Goal: Use online tool/utility: Utilize a website feature to perform a specific function

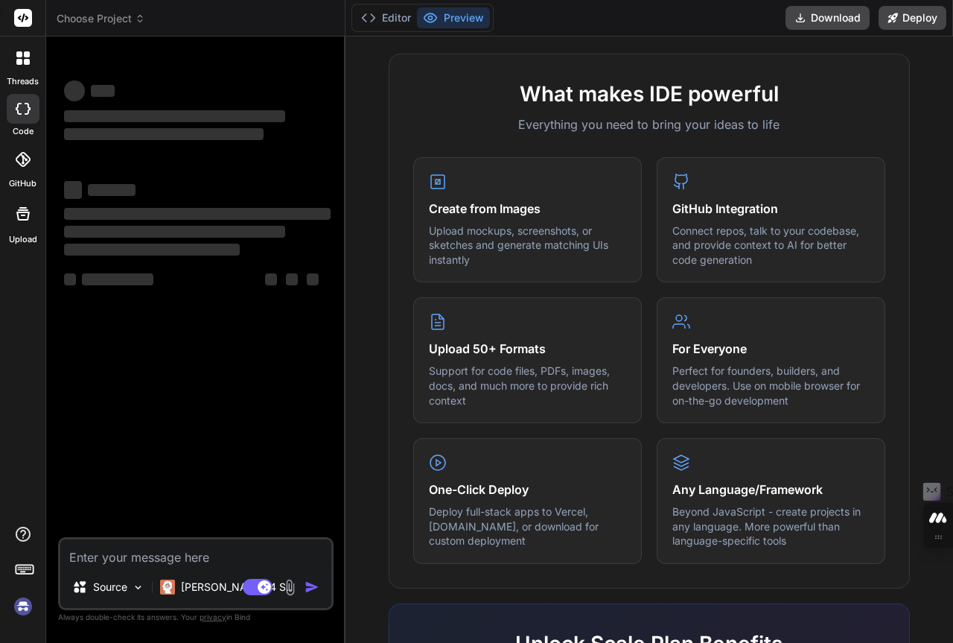
scroll to position [596, 0]
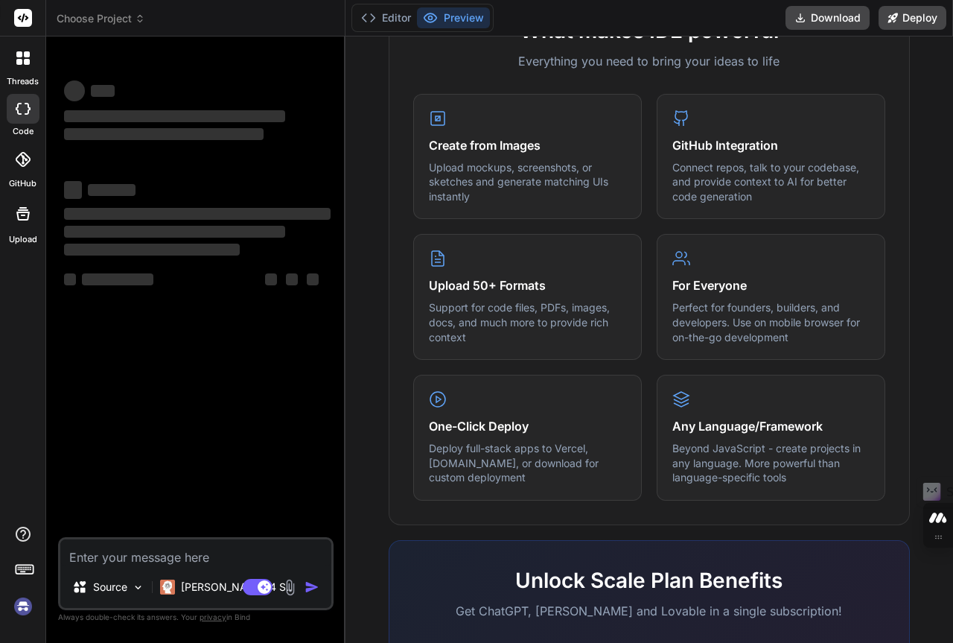
click at [95, 557] on textarea at bounding box center [195, 552] width 271 height 27
type textarea "g"
type textarea "x"
type textarea "ge"
type textarea "x"
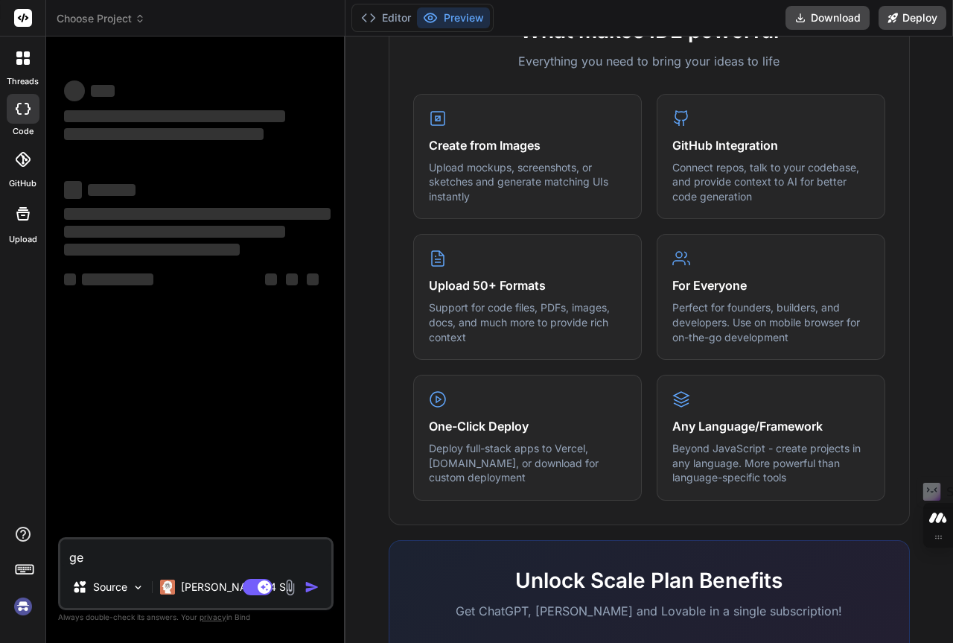
type textarea "gen"
type textarea "x"
type textarea "gene"
type textarea "x"
type textarea "gener"
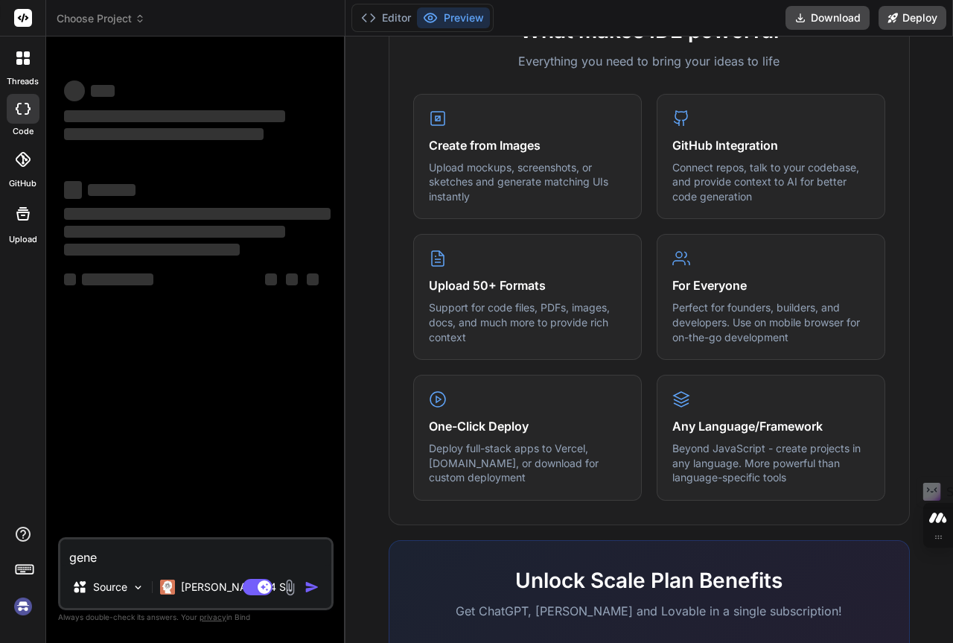
type textarea "x"
type textarea "genera"
type textarea "x"
type textarea "generat"
type textarea "x"
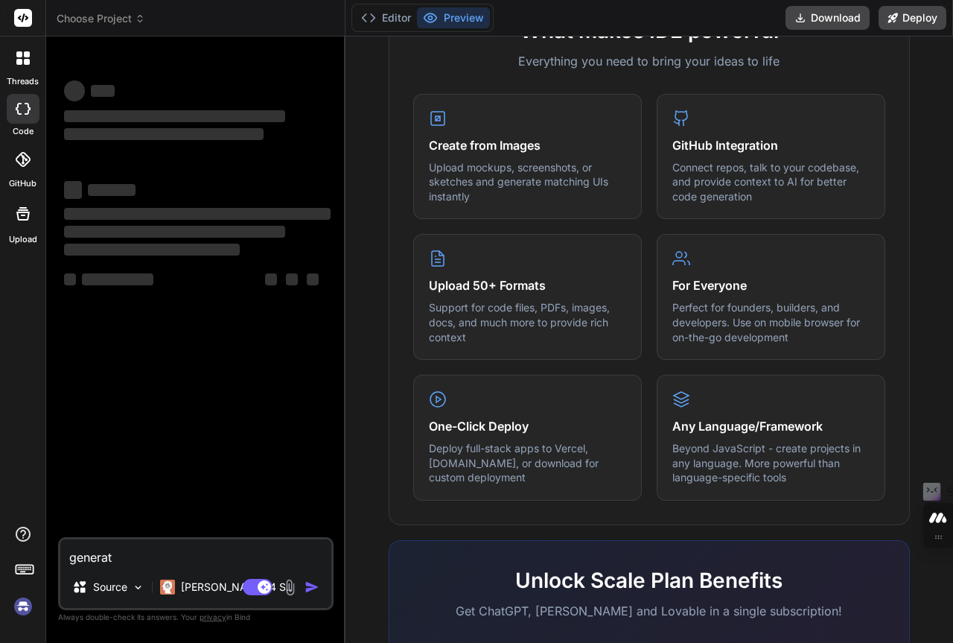
type textarea "generate"
type textarea "x"
type textarea "generate"
type textarea "x"
type textarea "generate a"
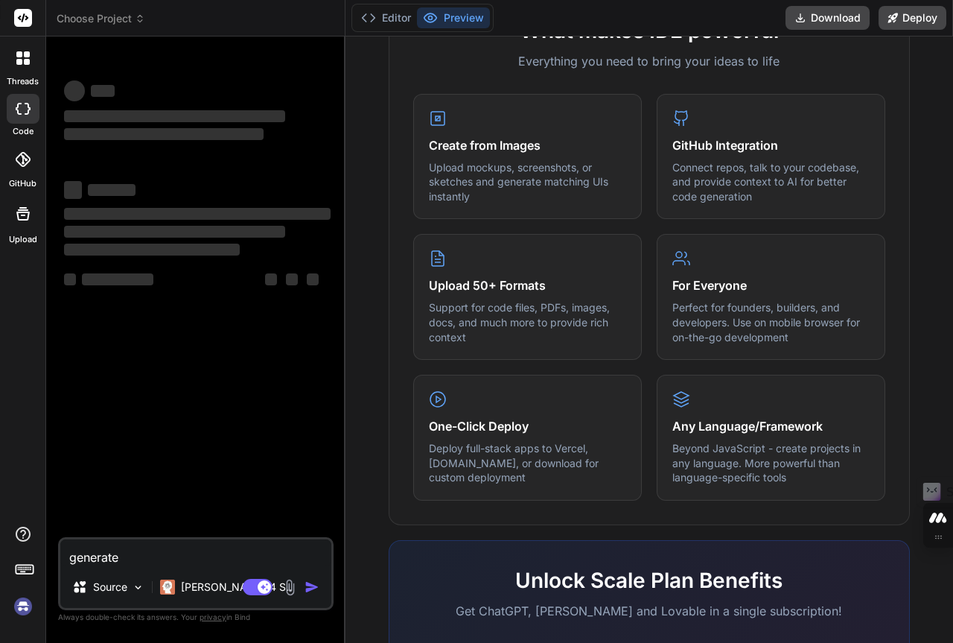
type textarea "x"
type textarea "generate a"
type textarea "x"
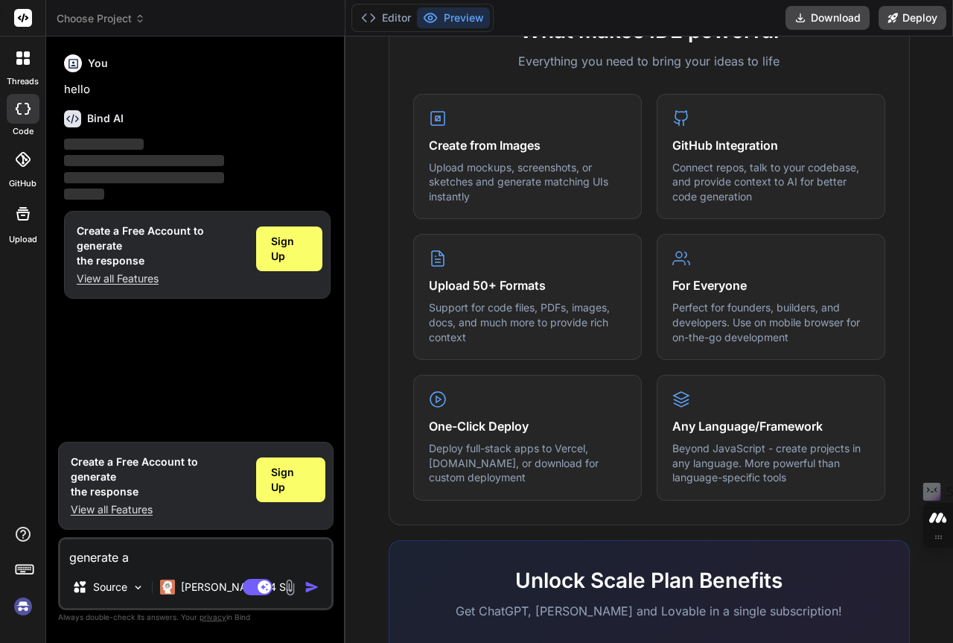
type textarea "generate a w"
type textarea "x"
type textarea "generate a we"
type textarea "x"
type textarea "generate a web"
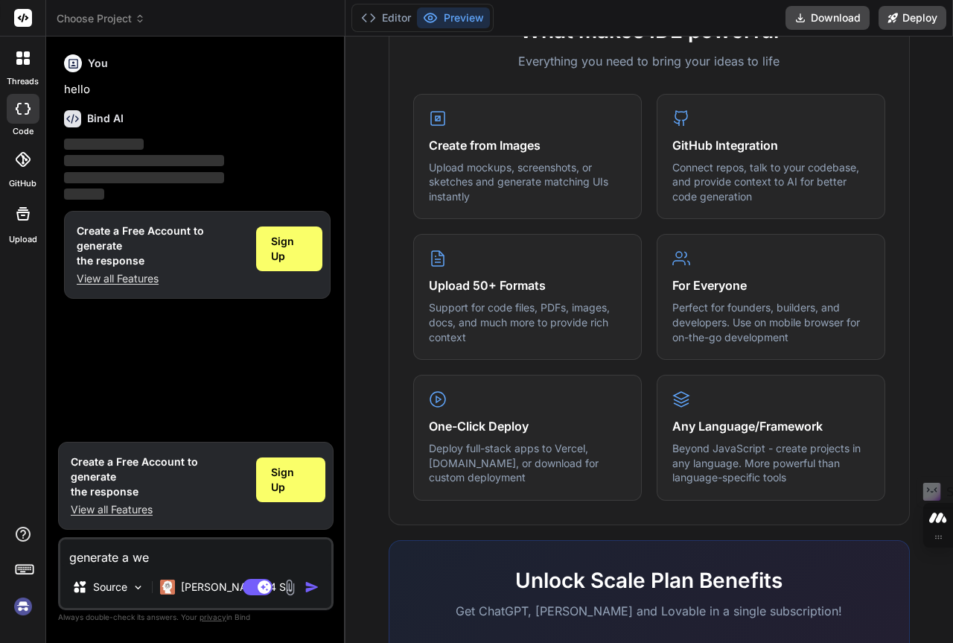
type textarea "x"
type textarea "generate a websi"
type textarea "x"
type textarea "generate a websit"
type textarea "x"
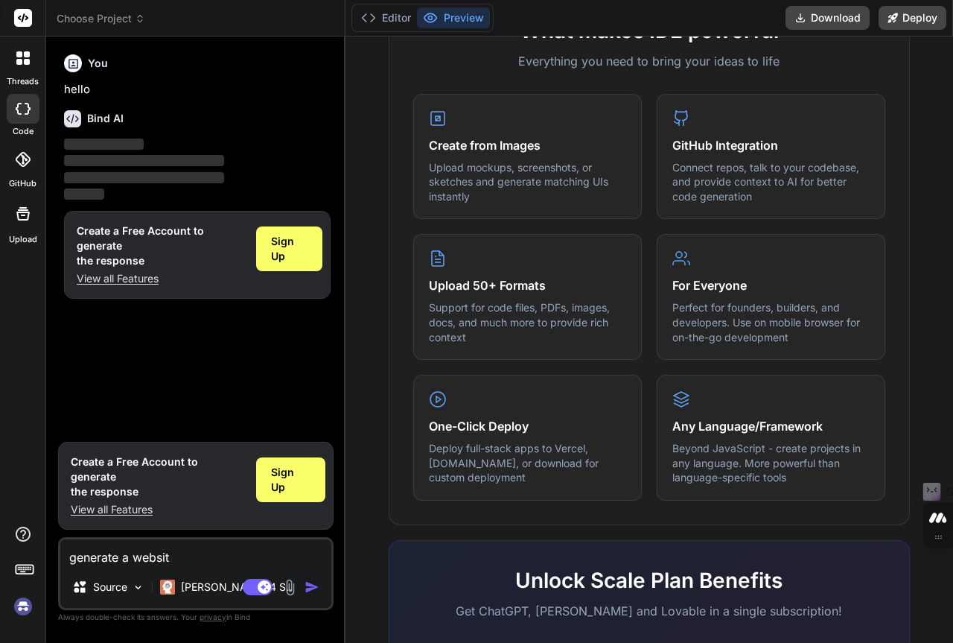
type textarea "generate a website"
type textarea "x"
type textarea "generate a website"
type textarea "x"
type textarea "generate a website t"
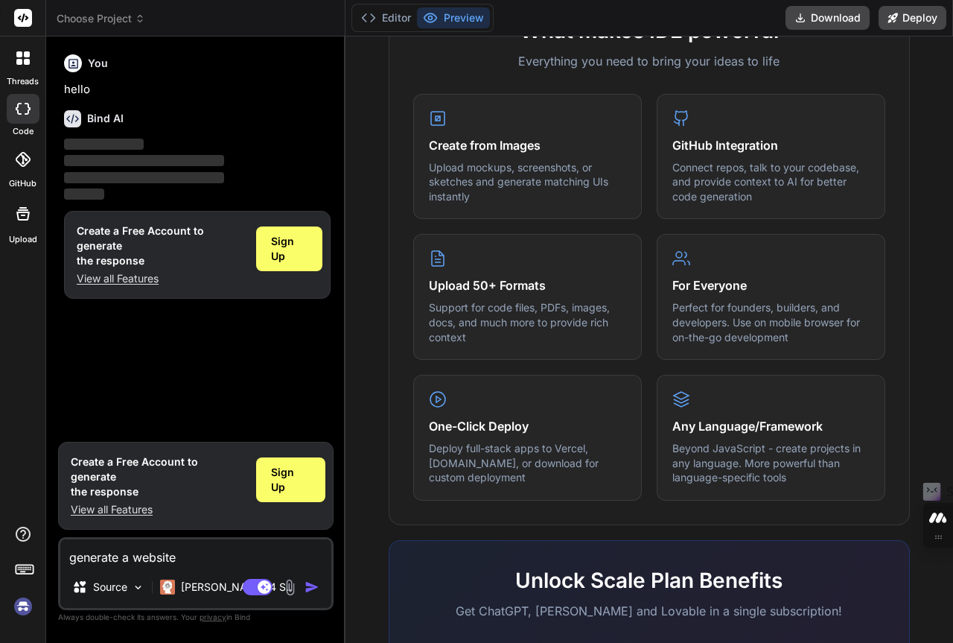
type textarea "x"
type textarea "generate a website to"
type textarea "x"
type textarea "generate a website too"
type textarea "x"
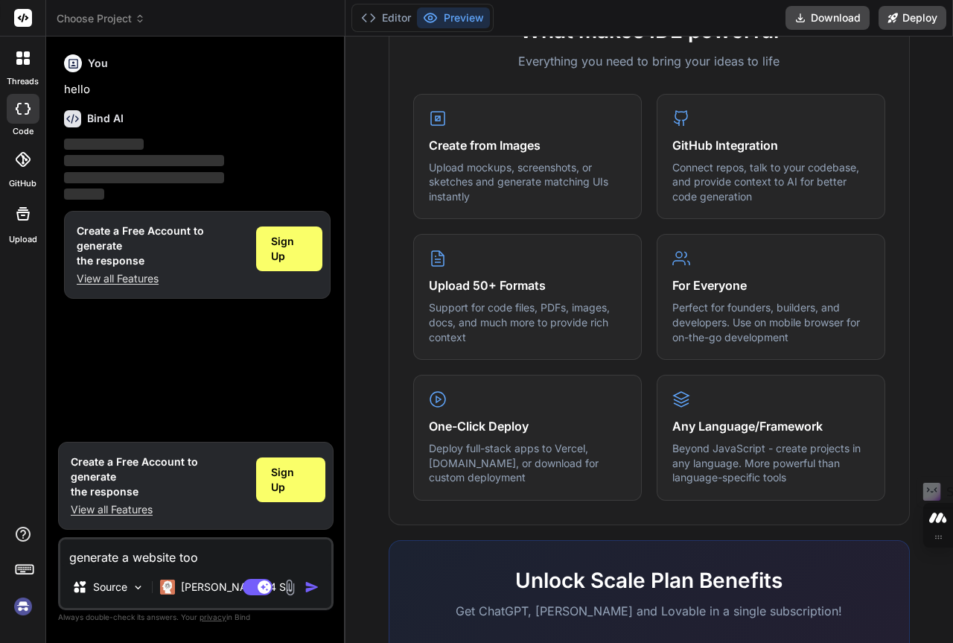
type textarea "generate a website tool"
type textarea "x"
type textarea "generate a website tool"
type textarea "x"
type textarea "generate a website tool t"
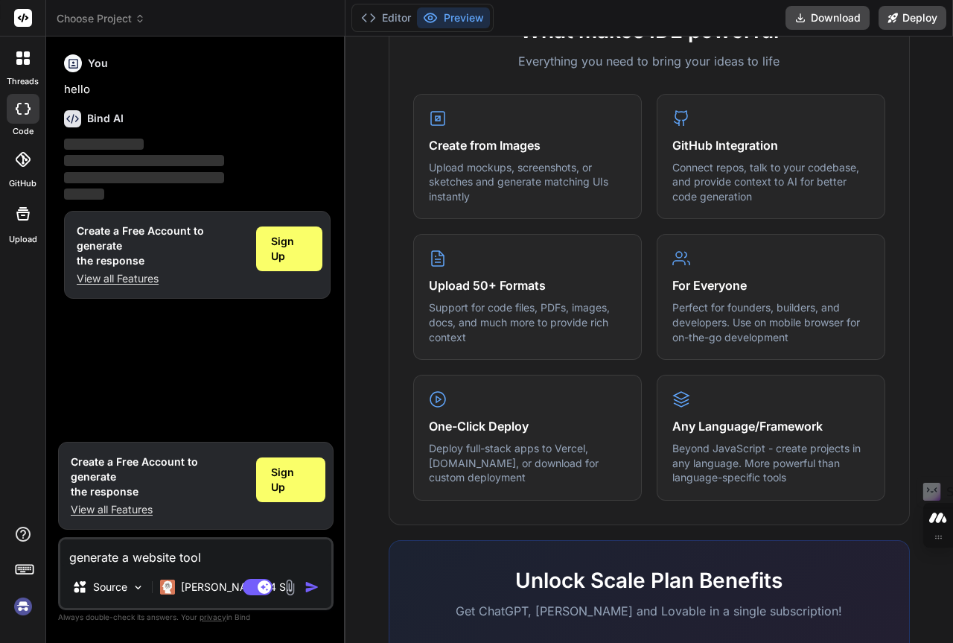
type textarea "x"
type textarea "generate a website tool th"
type textarea "x"
type textarea "generate a website tool tha"
type textarea "x"
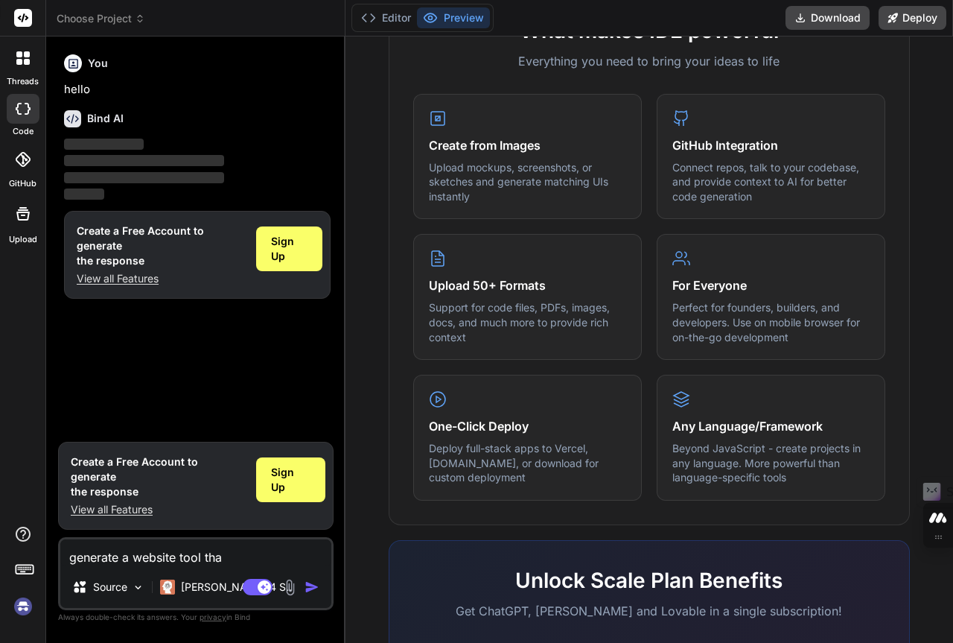
type textarea "generate a website tool that"
type textarea "x"
type textarea "generate a website tool that"
type textarea "x"
type textarea "generate a website tool that c"
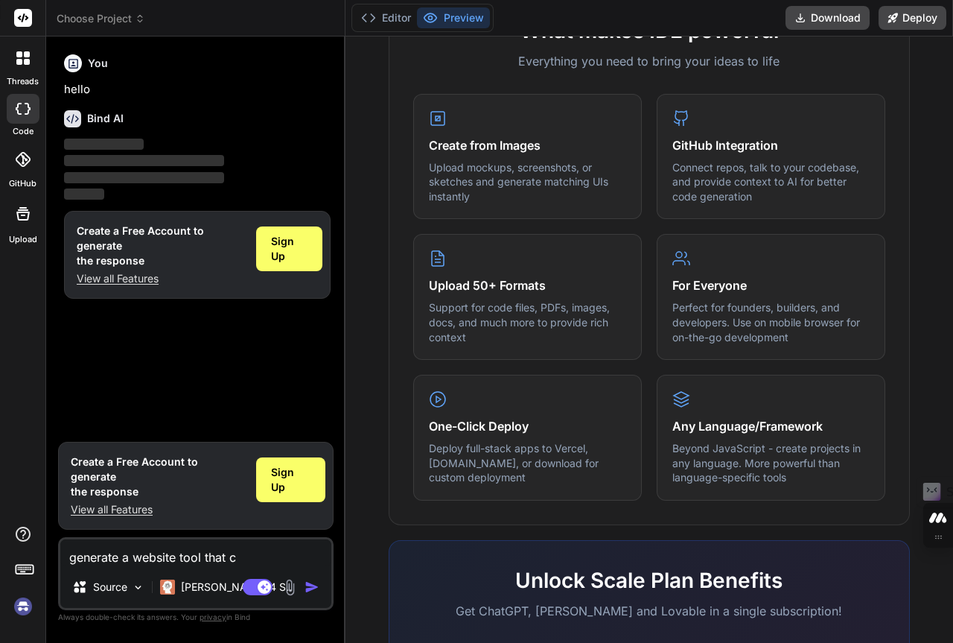
type textarea "x"
type textarea "generate a website tool that co"
type textarea "x"
type textarea "generate a website tool that cor"
type textarea "x"
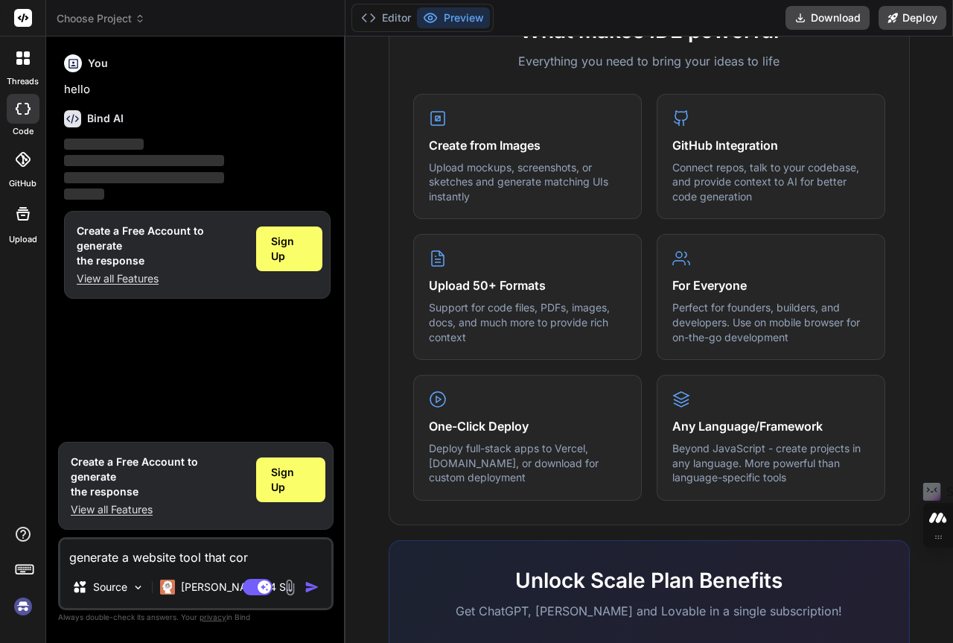
type textarea "generate a website tool that corr"
type textarea "x"
type textarea "generate a website tool that corre"
type textarea "x"
type textarea "generate a website tool that correc"
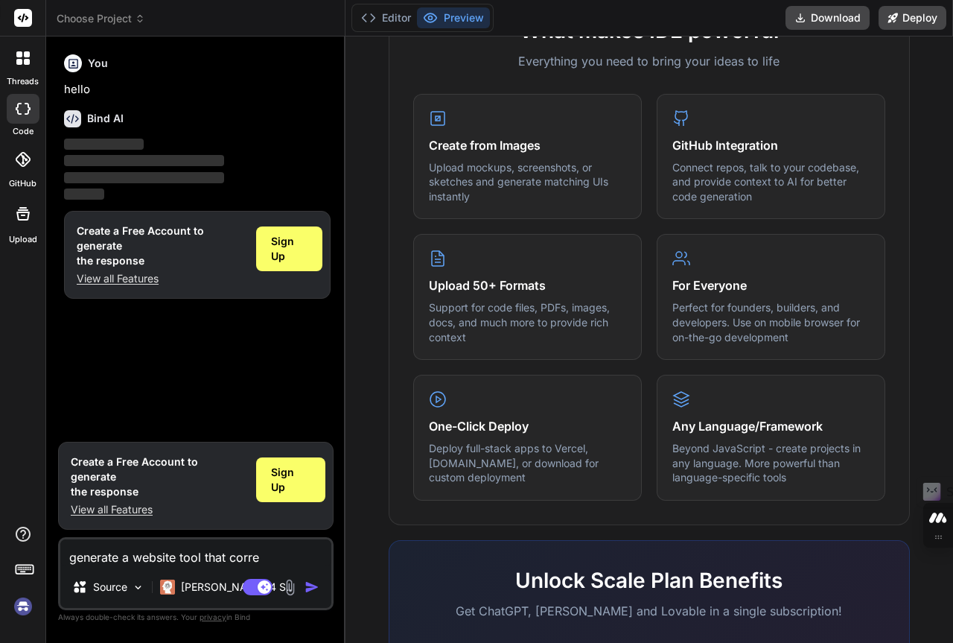
type textarea "x"
type textarea "generate a website tool that correct"
type textarea "x"
type textarea "generate a website tool that corrects"
type textarea "x"
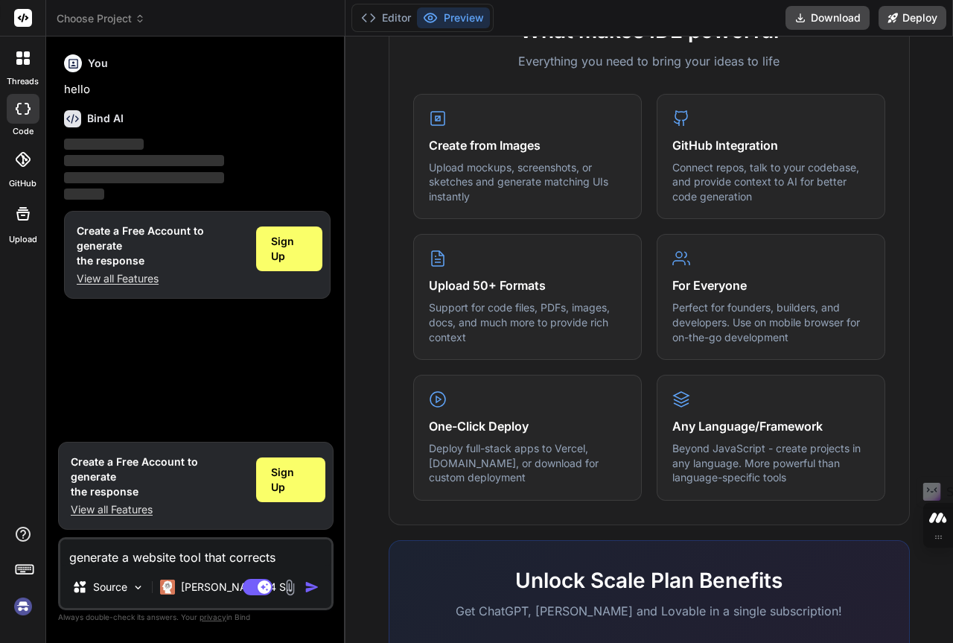
type textarea "generate a website tool that corrects"
type textarea "x"
type textarea "generate a website tool that corrects a"
type textarea "x"
type textarea "generate a website tool that corrects an"
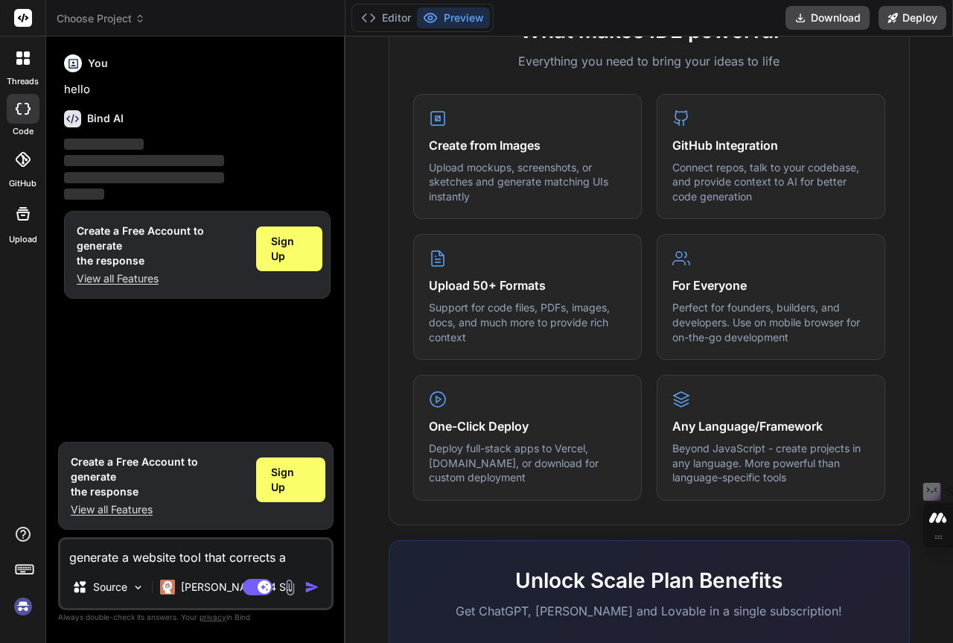
type textarea "x"
type textarea "generate a website tool that corrects and"
type textarea "x"
type textarea "generate a website tool that corrects and"
type textarea "x"
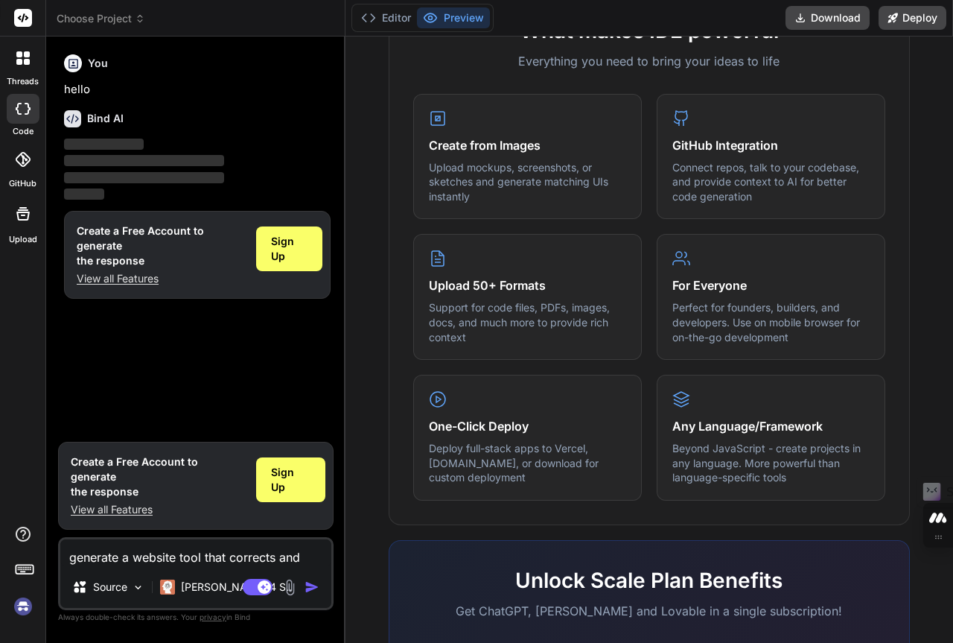
type textarea "generate a website tool that corrects and i"
type textarea "x"
type textarea "generate a website tool that corrects and im"
type textarea "x"
type textarea "generate a website tool that corrects and imp"
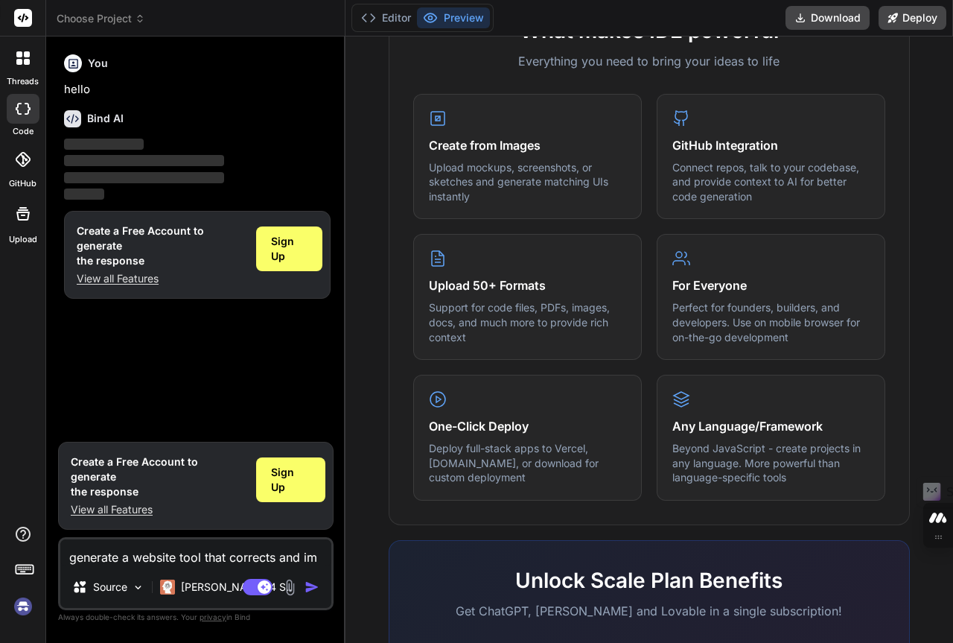
type textarea "x"
type textarea "generate a website tool that corrects and impr"
type textarea "x"
type textarea "generate a website tool that corrects and impro"
type textarea "x"
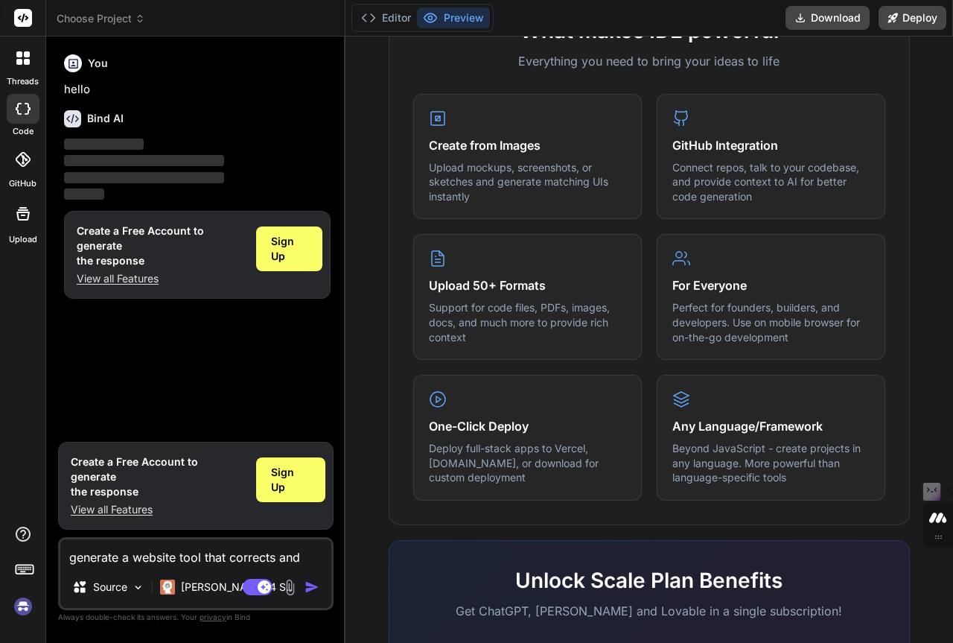
type textarea "generate a website tool that corrects and improv"
type textarea "x"
type textarea "generate a website tool that corrects and improve"
type textarea "x"
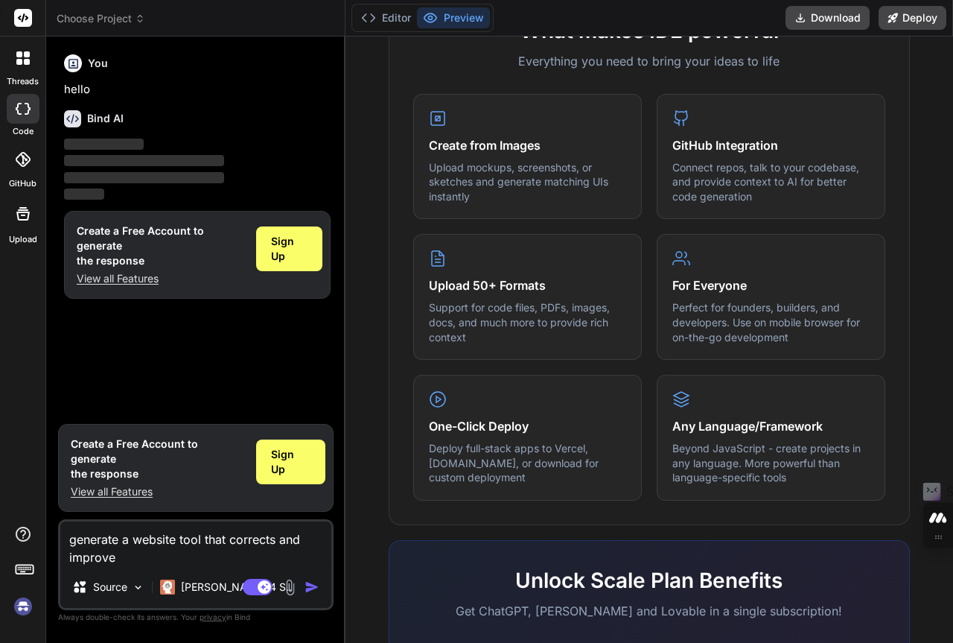
type textarea "generate a website tool that corrects and improves"
type textarea "x"
type textarea "generate a website tool that corrects and improves"
type textarea "x"
type textarea "generate a website tool that corrects and improves o"
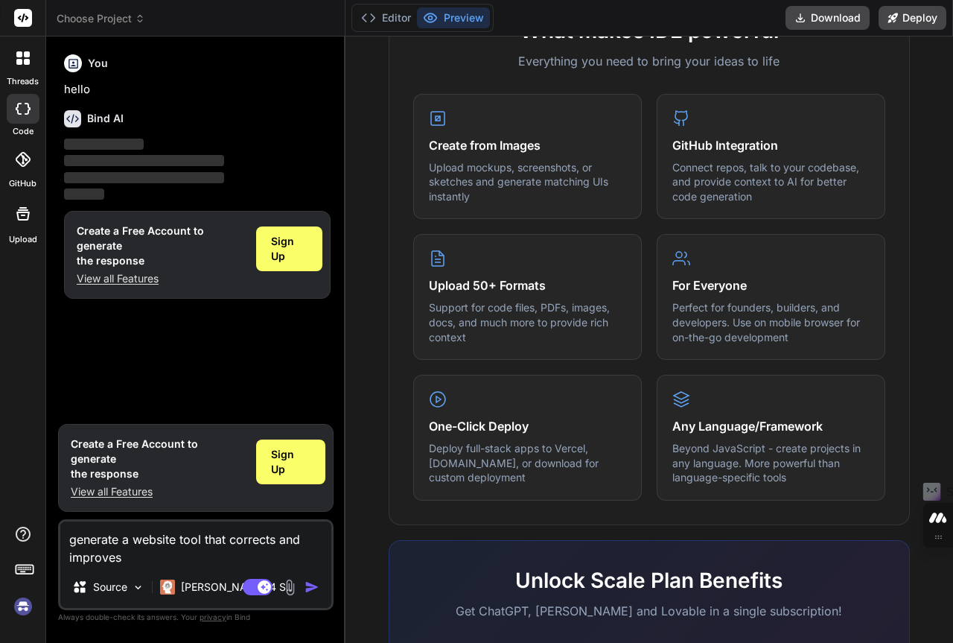
type textarea "x"
type textarea "generate a website tool that corrects and improves ol"
type textarea "x"
type textarea "generate a website tool that corrects and improves old"
type textarea "x"
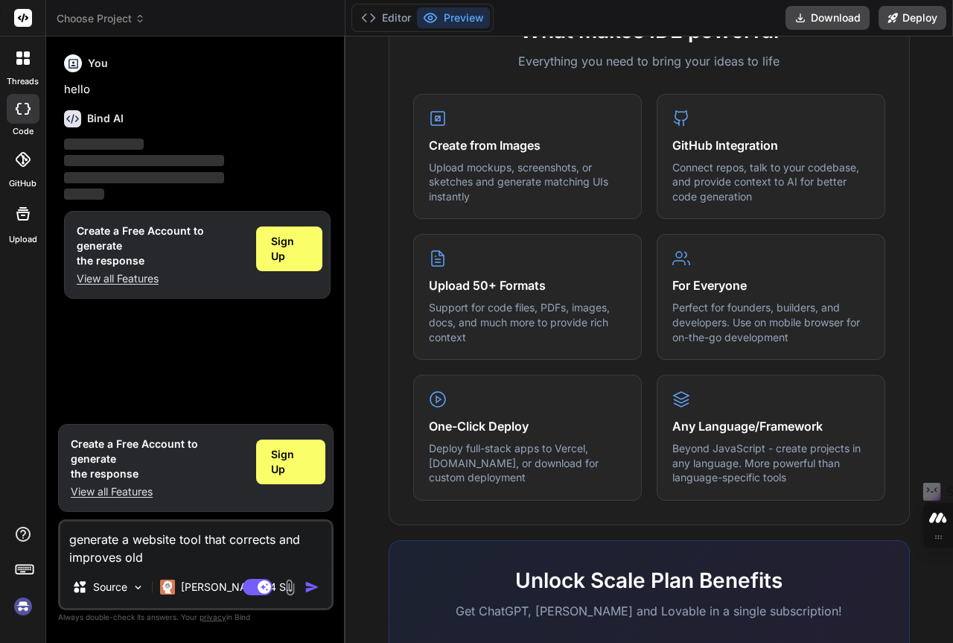
type textarea "generate a website tool that corrects and improves old"
type textarea "x"
type textarea "generate a website tool that corrects and improves old p"
type textarea "x"
type textarea "generate a website tool that corrects and improves old ph"
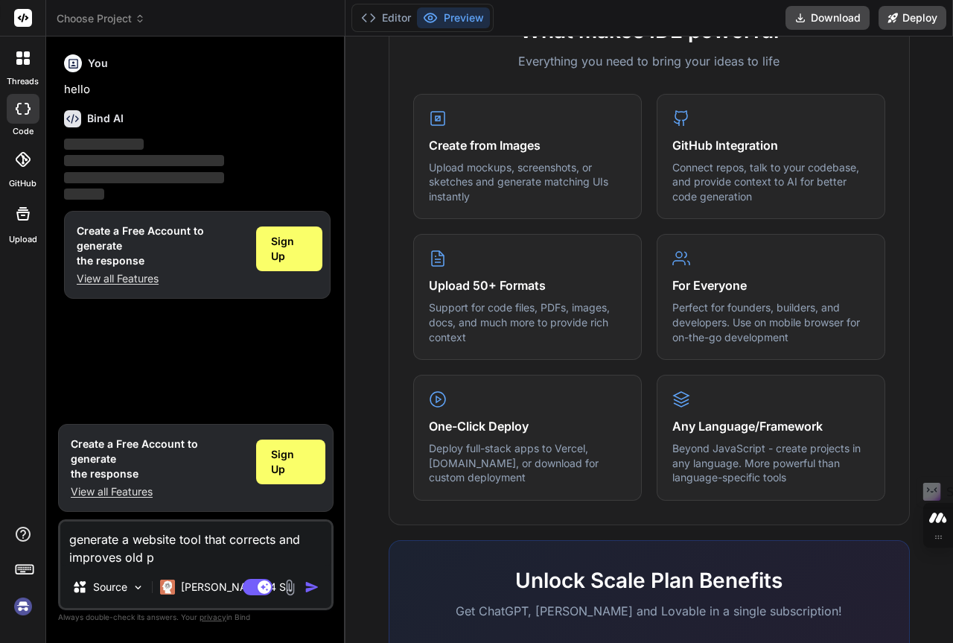
type textarea "x"
type textarea "generate a website tool that corrects and improves old pho"
type textarea "x"
type textarea "generate a website tool that corrects and improves old phot"
type textarea "x"
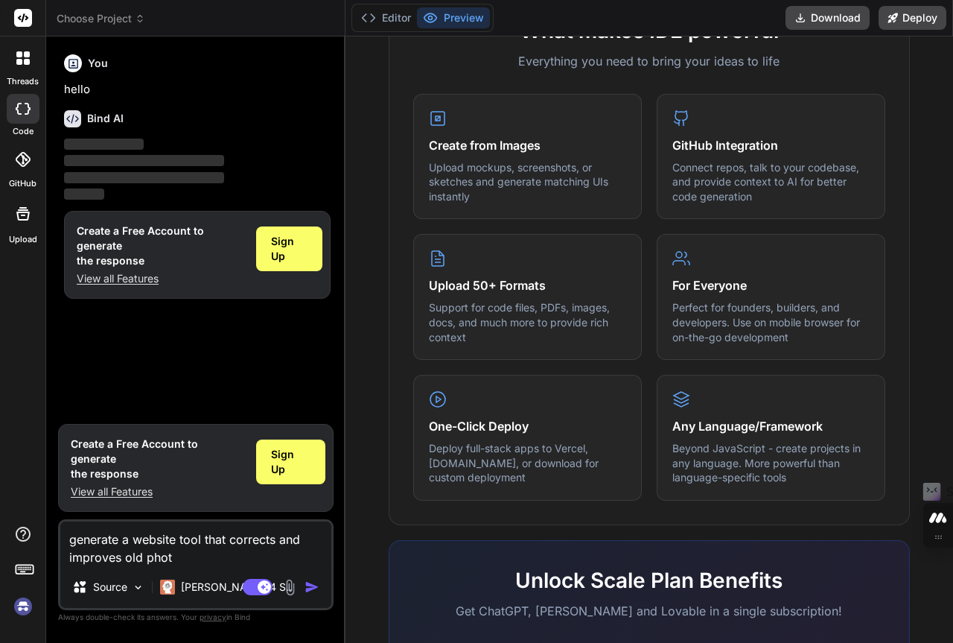
type textarea "generate a website tool that corrects and improves old photo"
type textarea "x"
type textarea "generate a website tool that corrects and improves old photog"
type textarea "x"
type textarea "generate a website tool that corrects and improves old photogr"
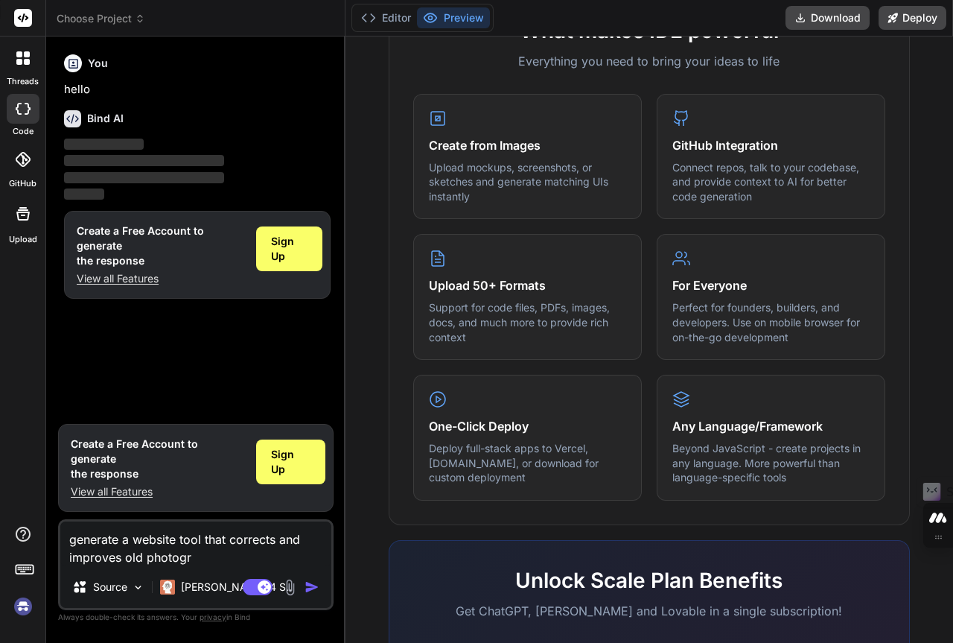
type textarea "x"
type textarea "generate a website tool that corrects and improves old photogra"
type textarea "x"
type textarea "generate a website tool that corrects and improves old photograp"
type textarea "x"
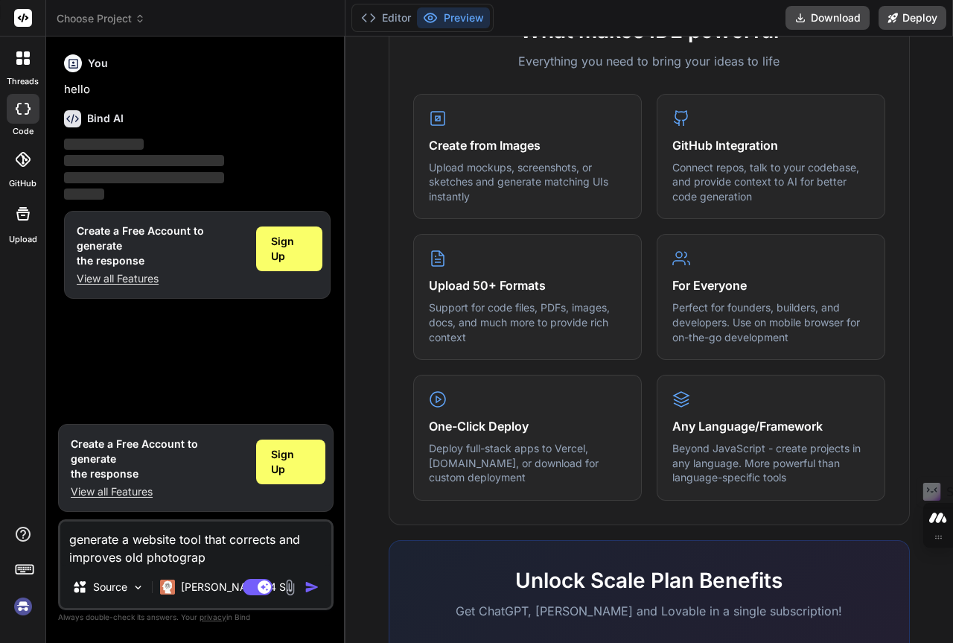
type textarea "generate a website tool that corrects and improves old photograph"
type textarea "x"
type textarea "generate a website tool that corrects and improves old photographs"
type textarea "x"
type textarea "generate a website tool that corrects and improves old photographs."
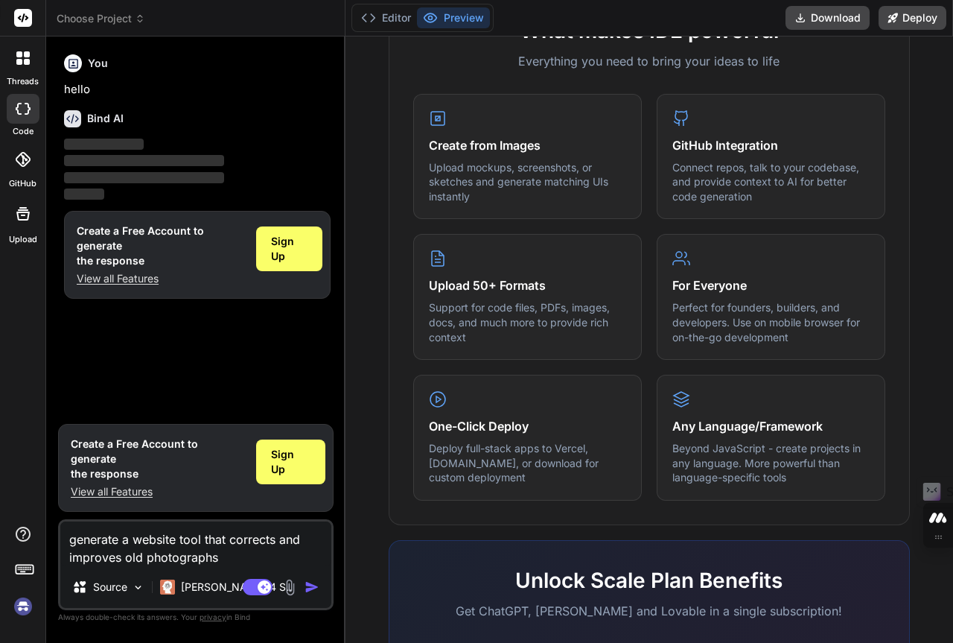
type textarea "x"
type textarea "generate a website tool that corrects and improves old photographs."
type textarea "x"
type textarea "generate a website tool that corrects and improves old photographs. i"
type textarea "x"
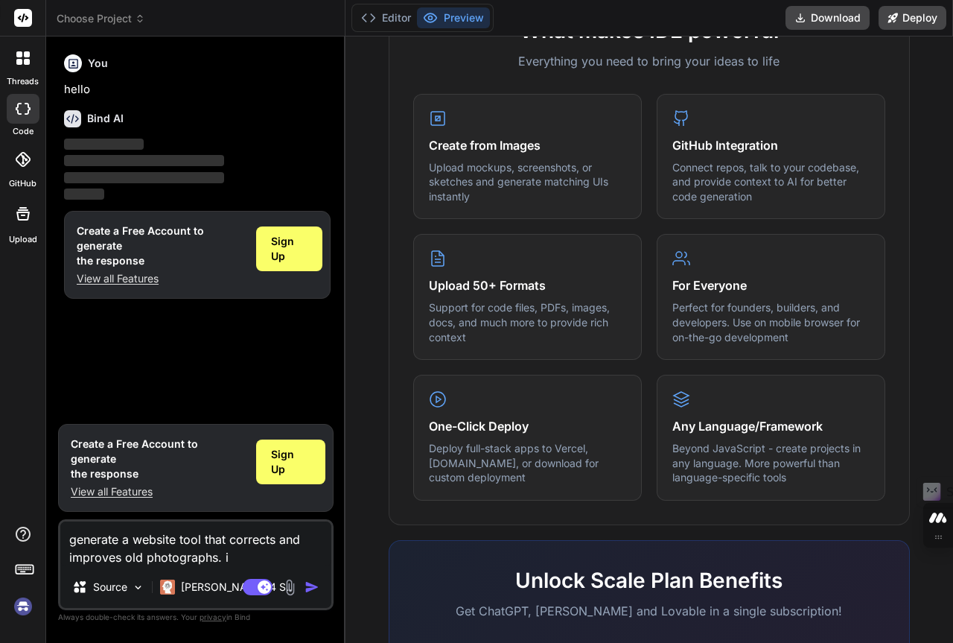
type textarea "generate a website tool that corrects and improves old photographs. it"
type textarea "x"
type textarea "generate a website tool that corrects and improves old photographs. it"
type textarea "x"
type textarea "generate a website tool that corrects and improves old photographs. it h"
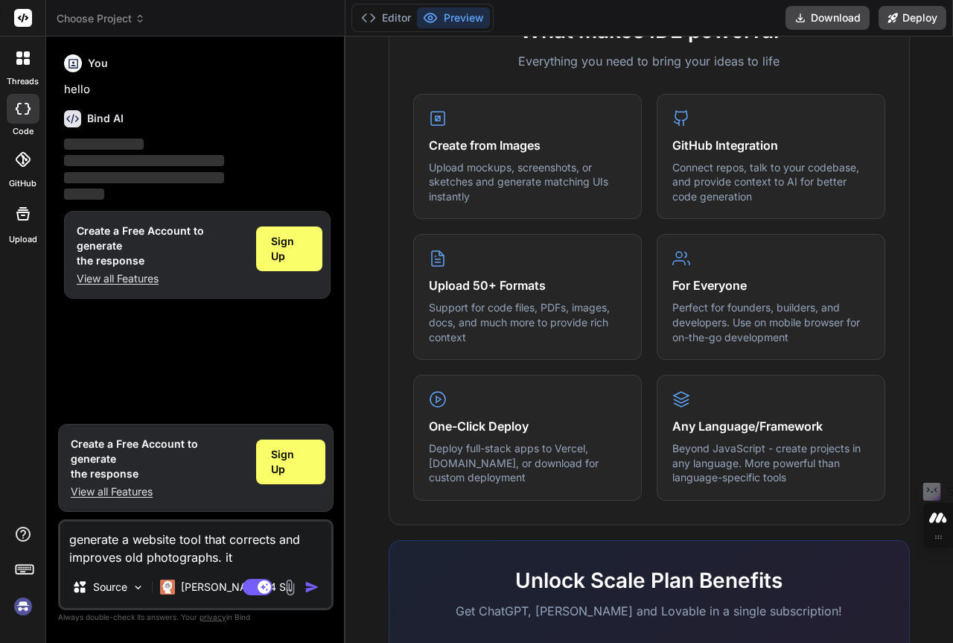
type textarea "x"
type textarea "generate a website tool that corrects and improves old photographs. it ha"
type textarea "x"
type textarea "generate a website tool that corrects and improves old photographs. it has"
type textarea "x"
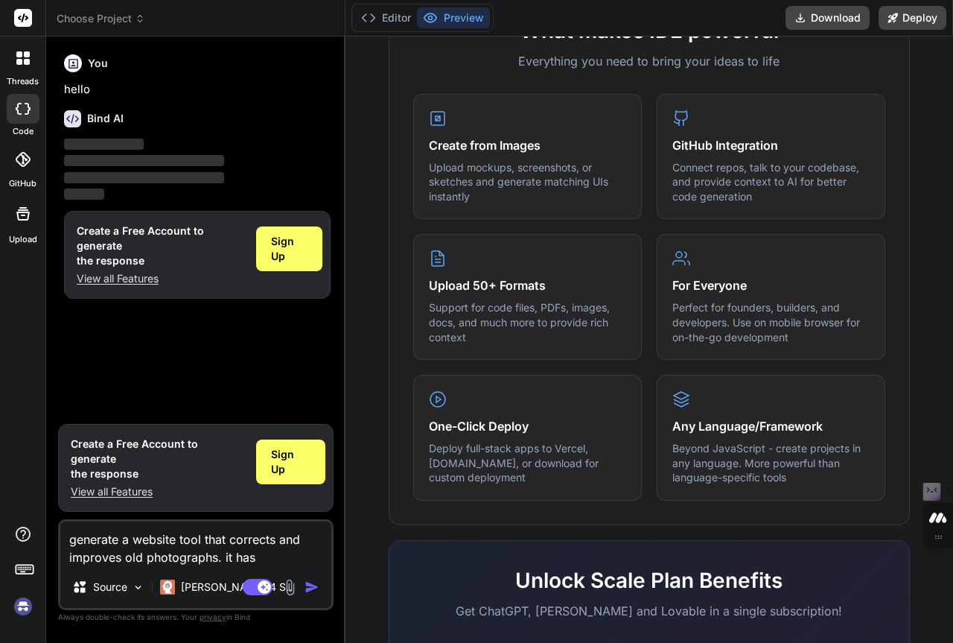
type textarea "generate a website tool that corrects and improves old photographs. it has"
type textarea "x"
type textarea "generate a website tool that corrects and improves old photographs. it has t"
type textarea "x"
type textarea "generate a website tool that corrects and improves old photographs. it has to"
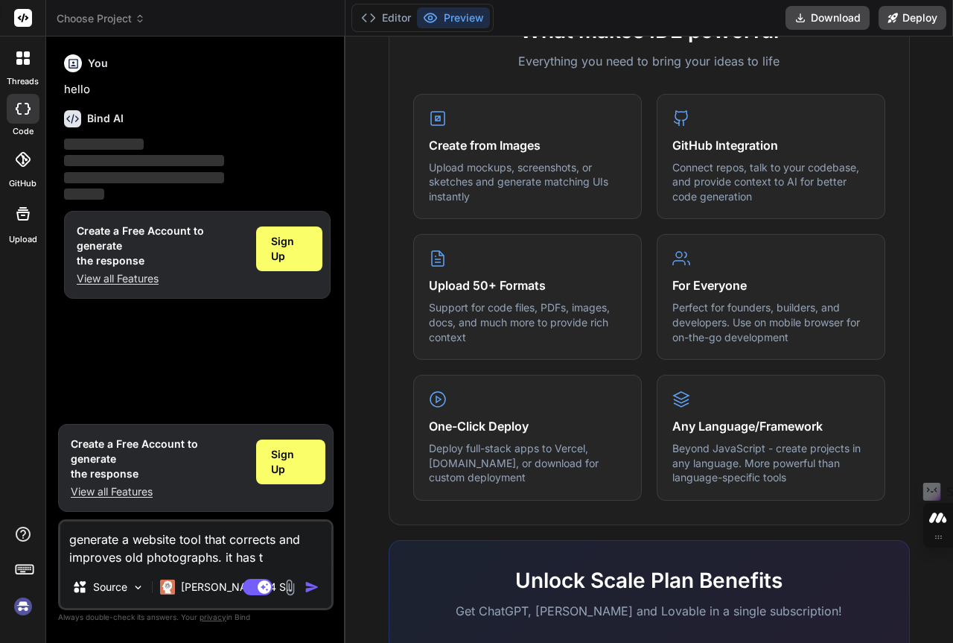
type textarea "x"
type textarea "generate a website tool that corrects and improves old photographs. it has to"
type textarea "x"
type textarea "generate a website tool that corrects and improves old photographs. it has to b"
type textarea "x"
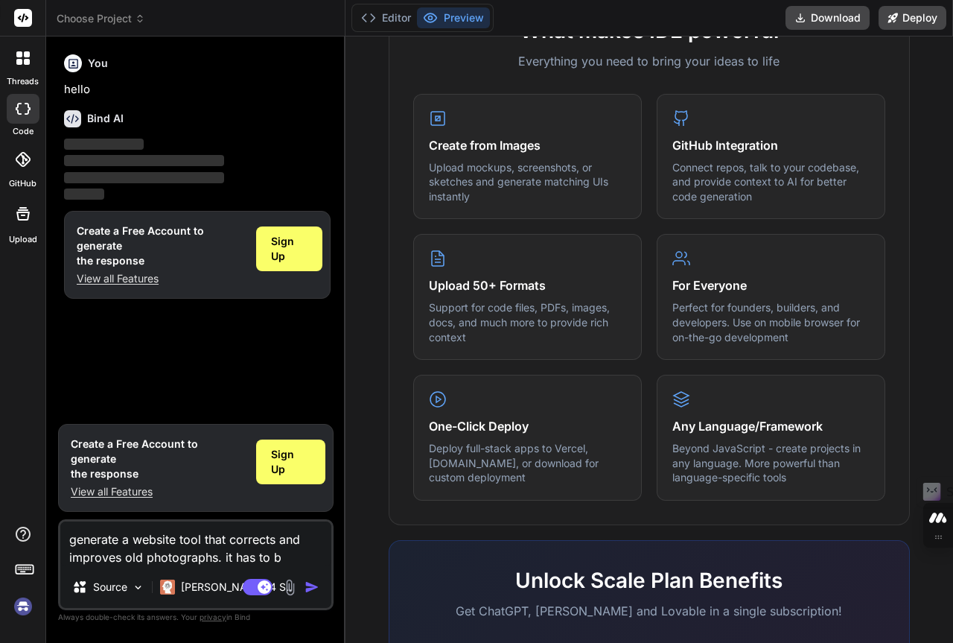
type textarea "generate a website tool that corrects and improves old photographs. it has to be"
type textarea "x"
type textarea "generate a website tool that corrects and improves old photographs. it has to be"
type textarea "x"
type textarea "generate a website tool that corrects and improves old photographs. it has to b…"
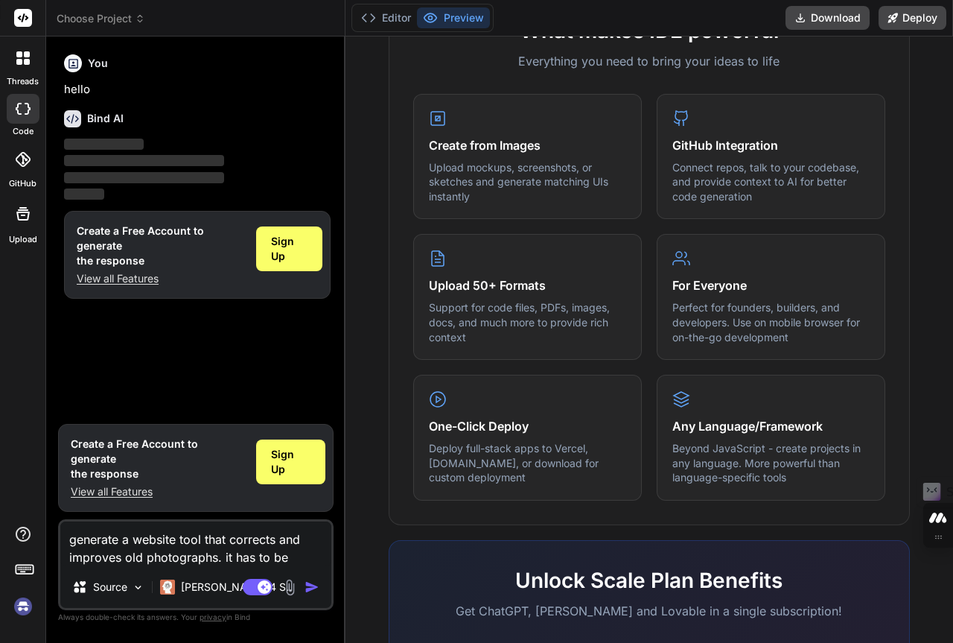
type textarea "x"
type textarea "generate a website tool that corrects and improves old photographs. it has to b…"
type textarea "x"
type textarea "generate a website tool that corrects and improves old photographs. it has to b…"
type textarea "x"
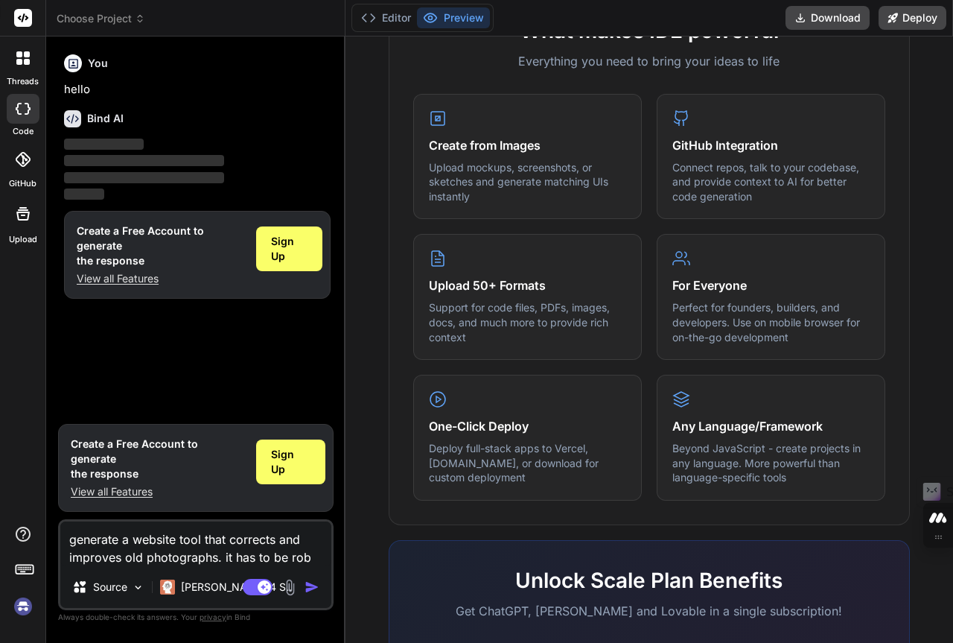
type textarea "generate a website tool that corrects and improves old photographs. it has to b…"
type textarea "x"
type textarea "generate a website tool that corrects and improves old photographs. it has to b…"
type textarea "x"
type textarea "generate a website tool that corrects and improves old photographs. it has to b…"
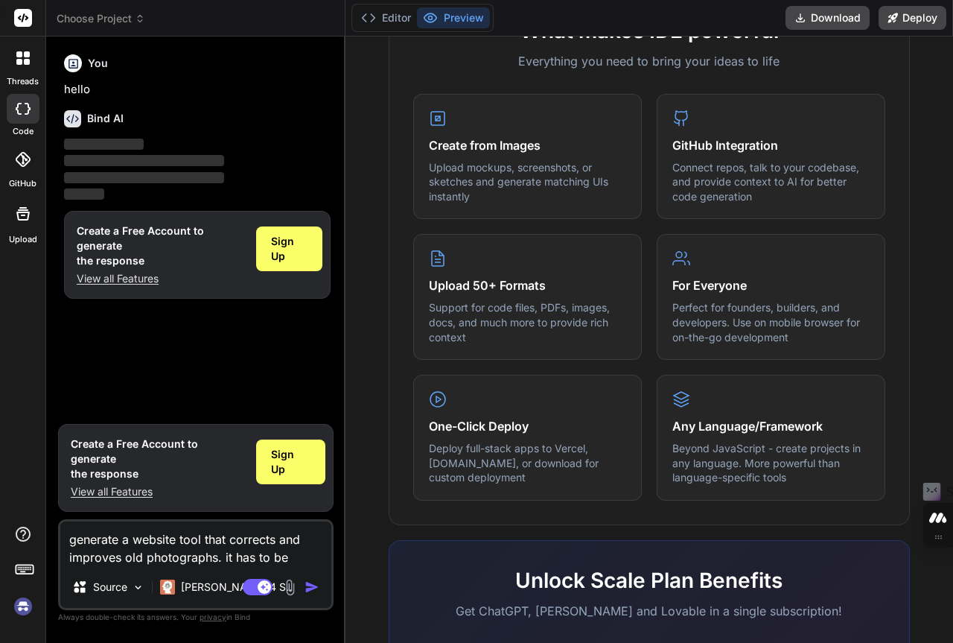
type textarea "x"
type textarea "generate a website tool that corrects and improves old photographs. it has to b…"
type textarea "x"
type textarea "generate a website tool that corrects and improves old photographs. it has to b…"
type textarea "x"
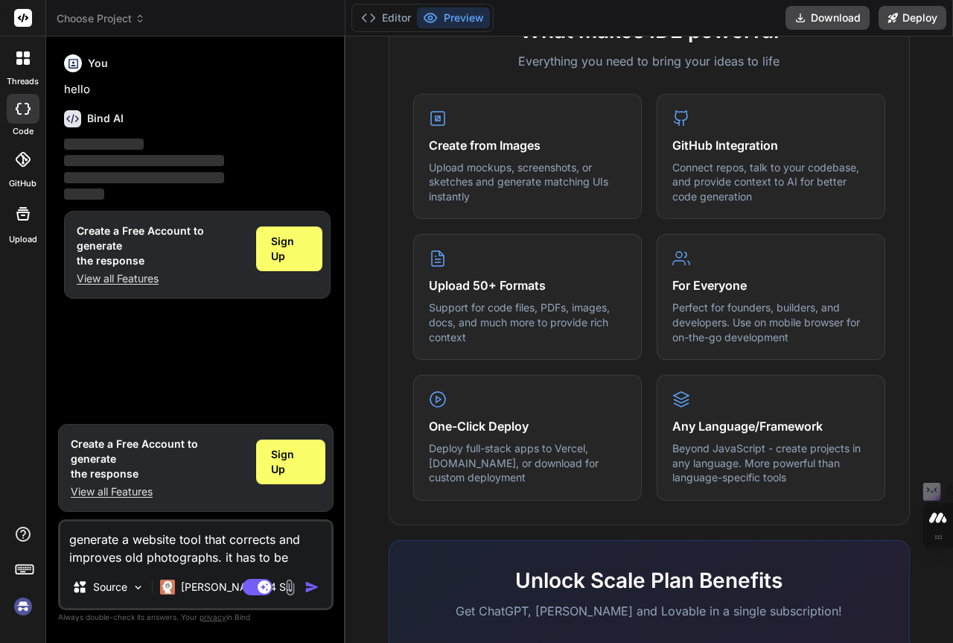
type textarea "generate a website tool that corrects and improves old photographs. it has to b…"
type textarea "x"
type textarea "generate a website tool that corrects and improves old photographs. it has to b…"
type textarea "x"
type textarea "generate a website tool that corrects and improves old photographs. it has to b…"
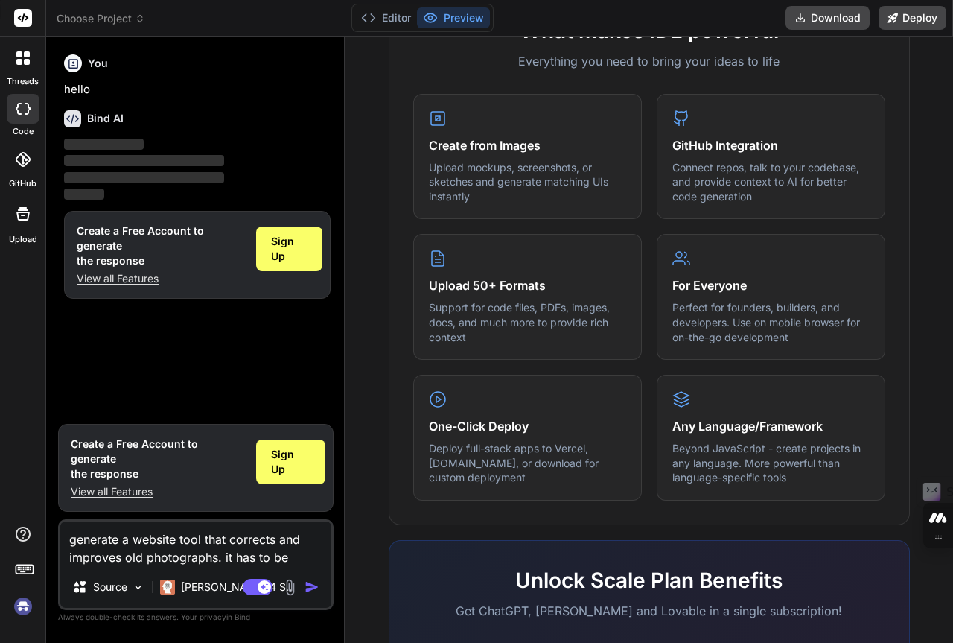
type textarea "x"
type textarea "generate a website tool that corrects and improves old photographs. it has to b…"
type textarea "x"
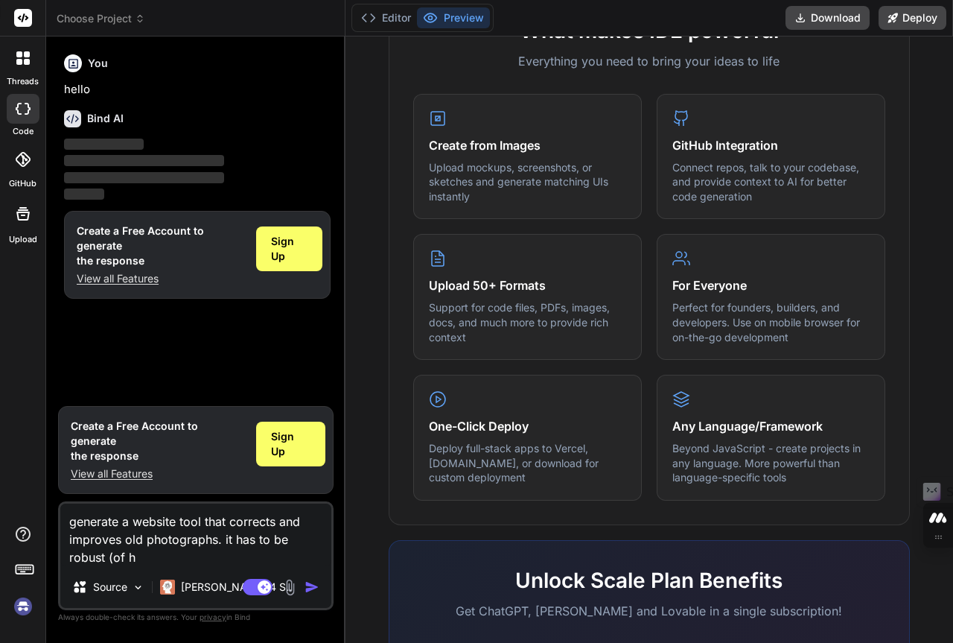
type textarea "generate a website tool that corrects and improves old photographs. it has to b…"
type textarea "x"
type textarea "generate a website tool that corrects and improves old photographs. it has to b…"
type textarea "x"
type textarea "generate a website tool that corrects and improves old photographs. it has to b…"
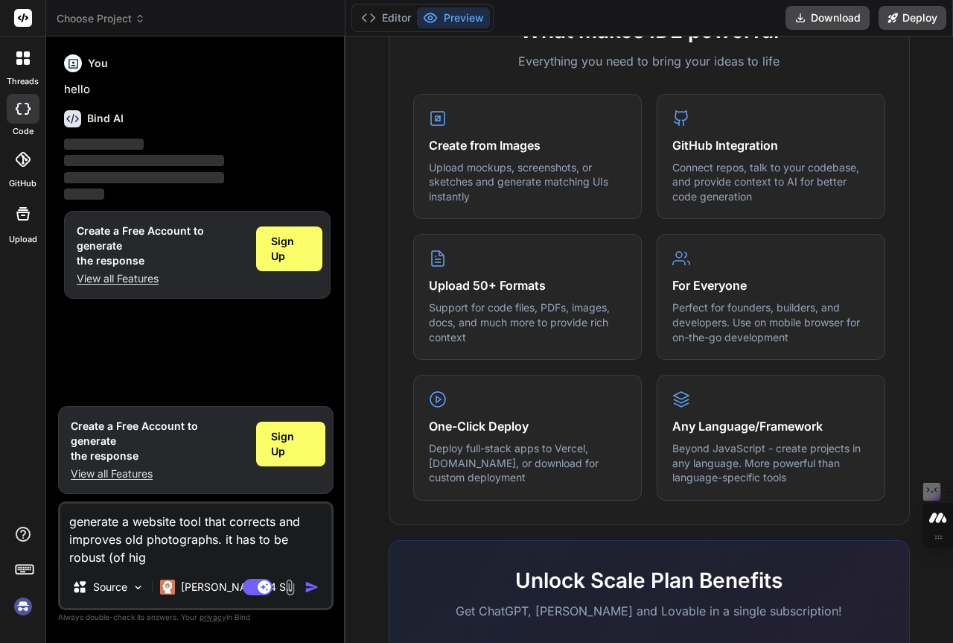
type textarea "x"
type textarea "generate a website tool that corrects and improves old photographs. it has to b…"
type textarea "x"
type textarea "generate a website tool that corrects and improves old photographs. it has to b…"
type textarea "x"
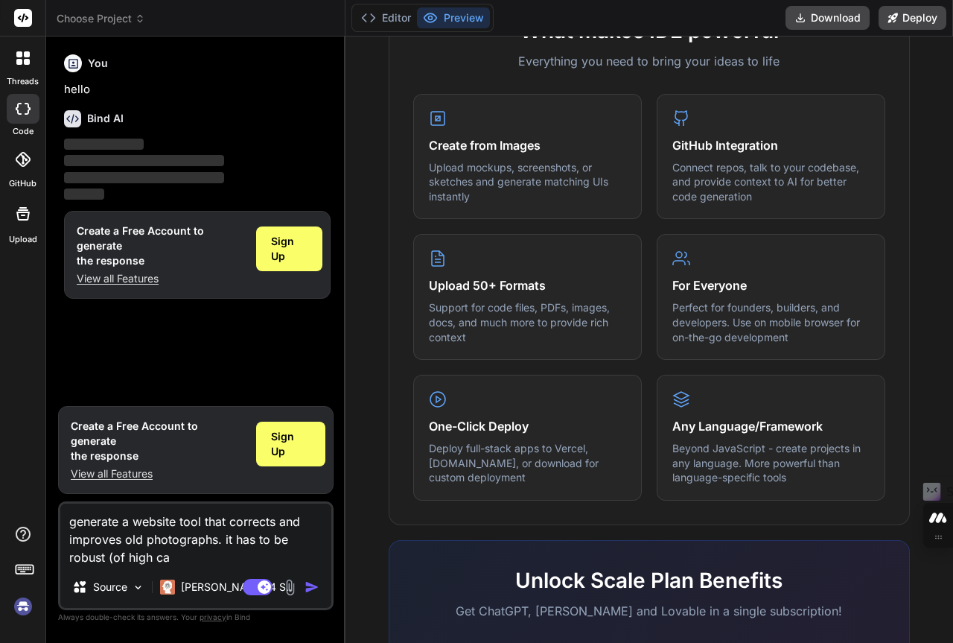
type textarea "generate a website tool that corrects and improves old photographs. it has to b…"
type textarea "x"
type textarea "generate a website tool that corrects and improves old photographs. it has to b…"
type textarea "x"
type textarea "generate a website tool that corrects and improves old photographs. it has to b…"
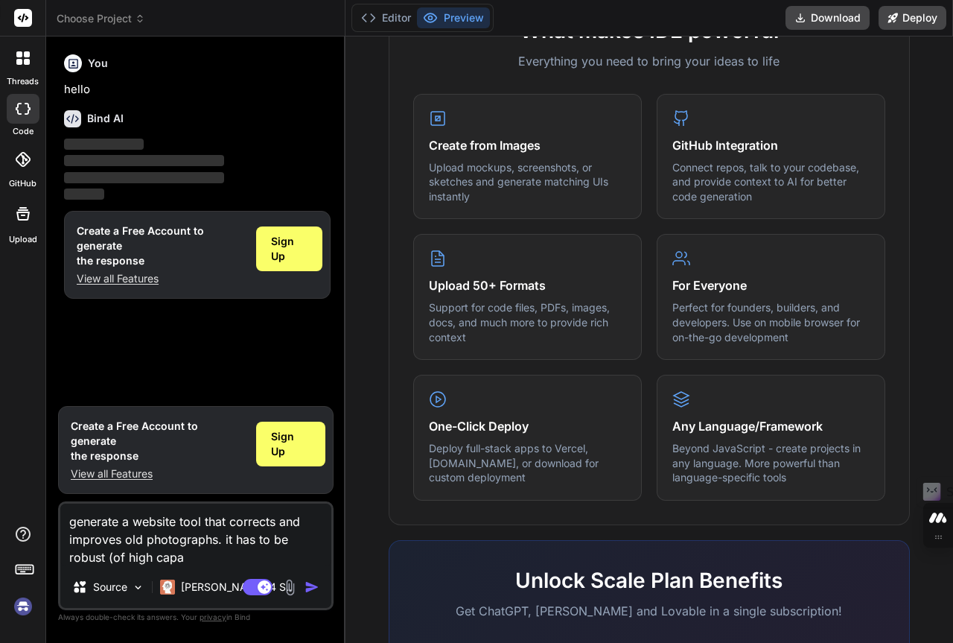
type textarea "x"
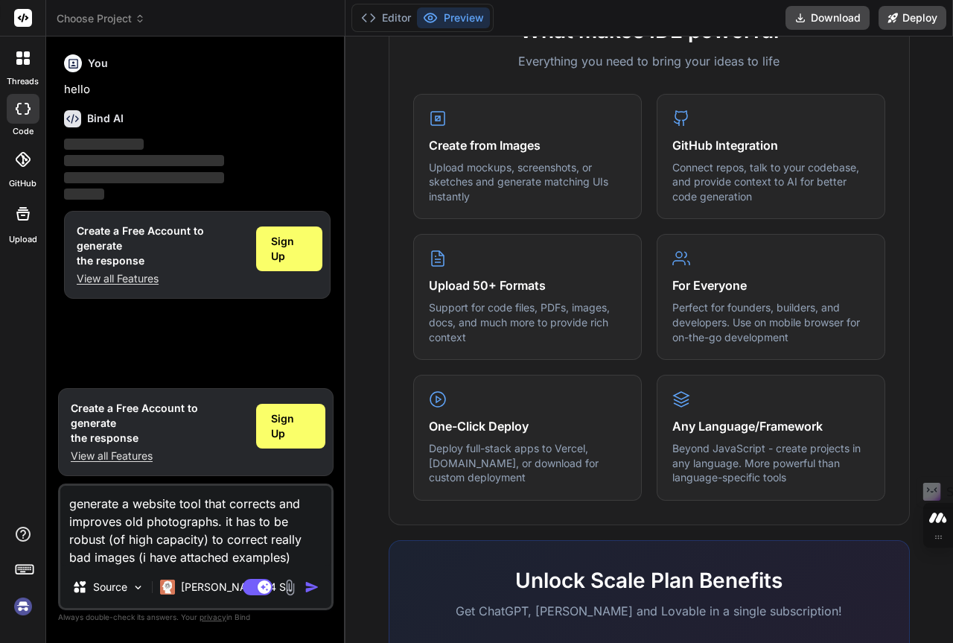
click at [110, 547] on textarea "generate a website tool that corrects and improves old photographs. it has to b…" at bounding box center [195, 526] width 271 height 80
click at [302, 432] on span "Sign Up" at bounding box center [290, 426] width 39 height 30
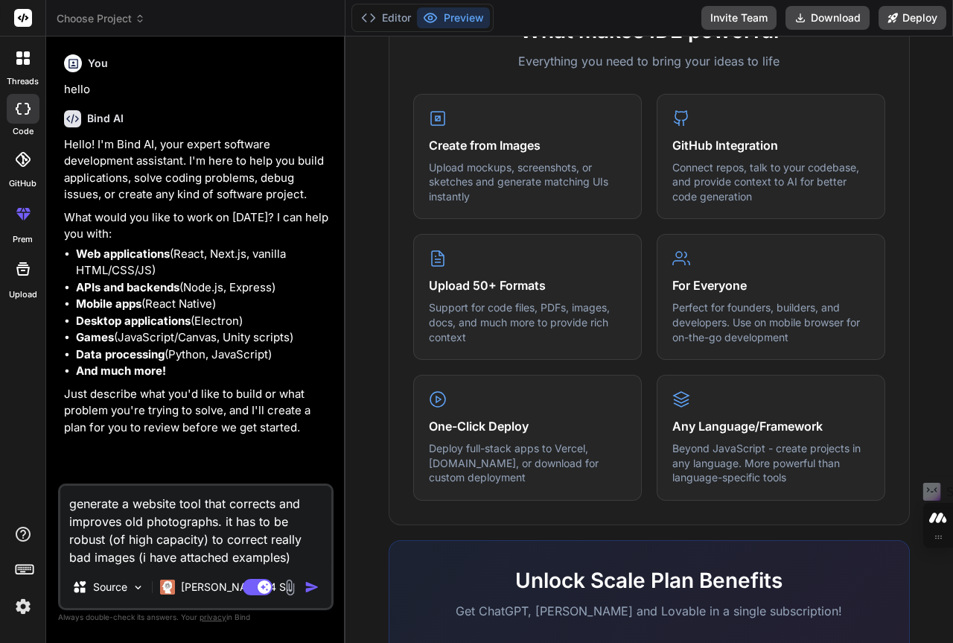
click at [18, 68] on div at bounding box center [22, 57] width 31 height 31
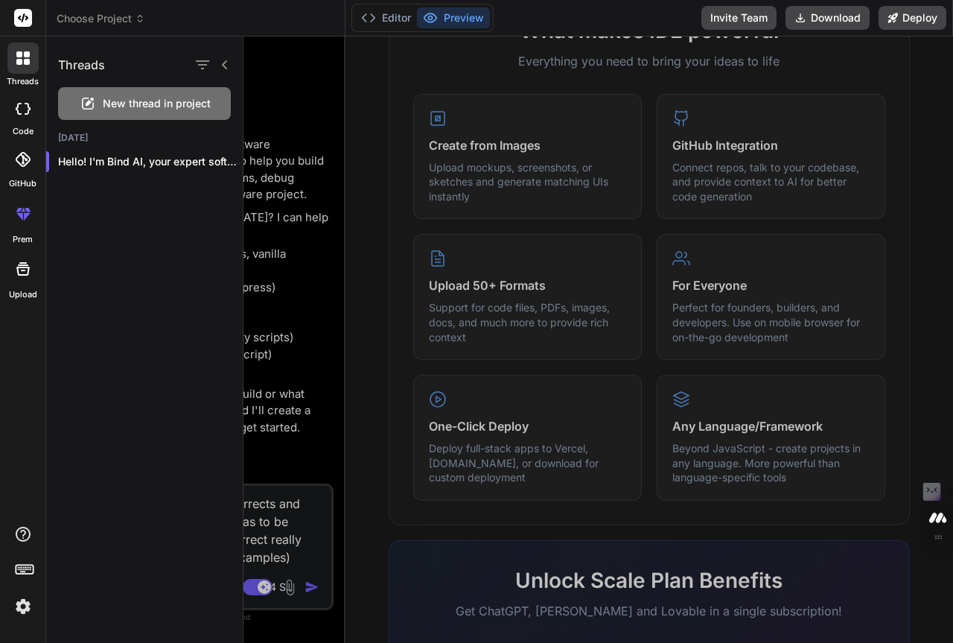
click at [305, 544] on div at bounding box center [599, 339] width 710 height 606
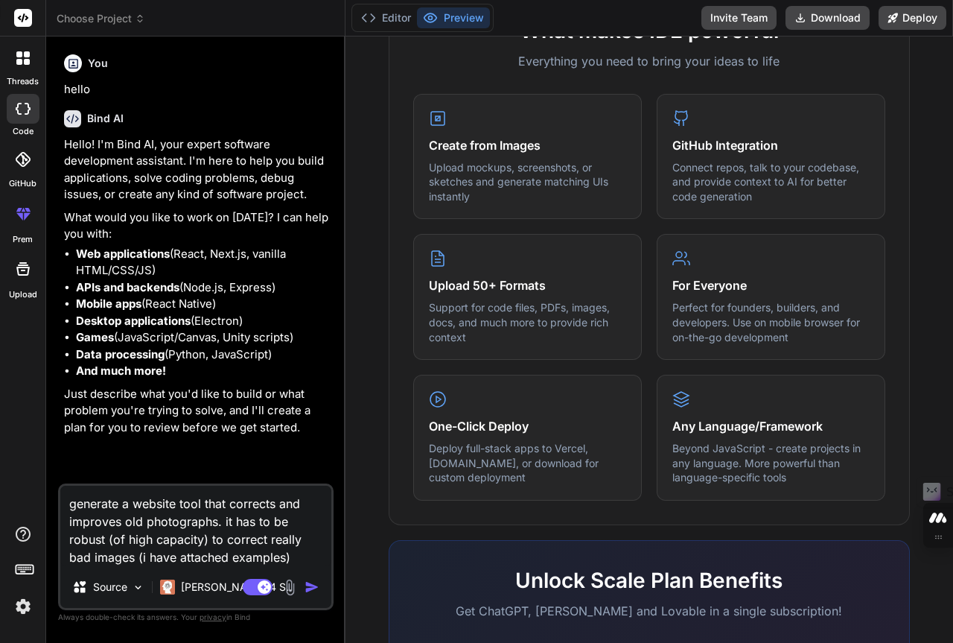
click at [293, 583] on img at bounding box center [290, 587] width 17 height 17
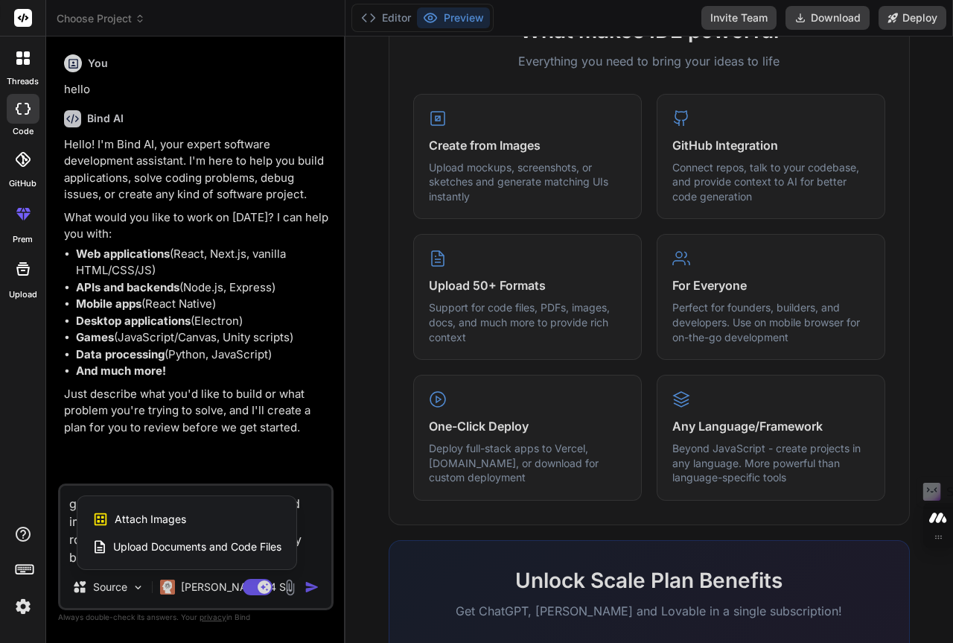
click at [173, 516] on span "Attach Images" at bounding box center [151, 519] width 72 height 15
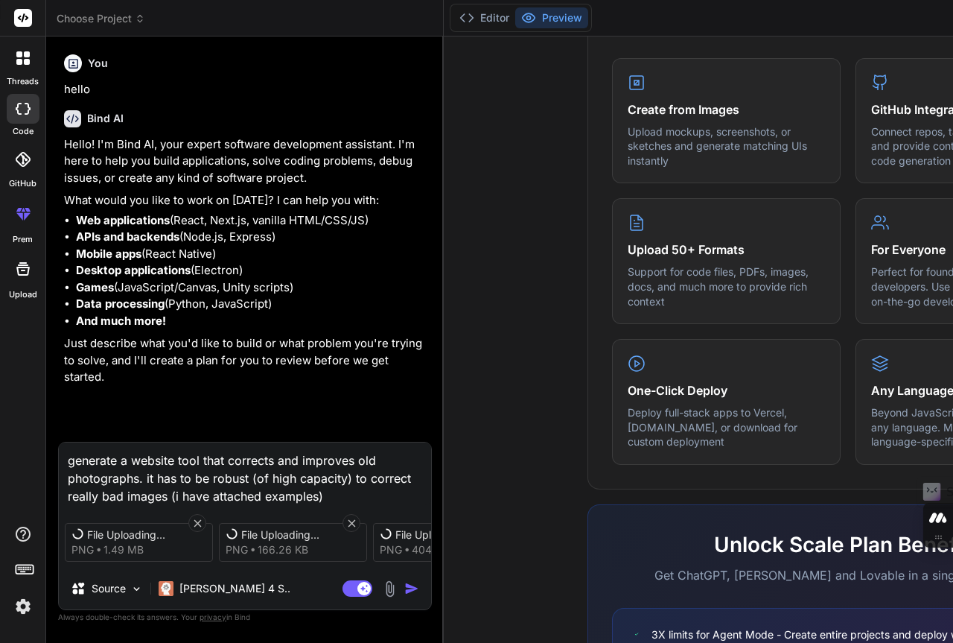
scroll to position [560, 0]
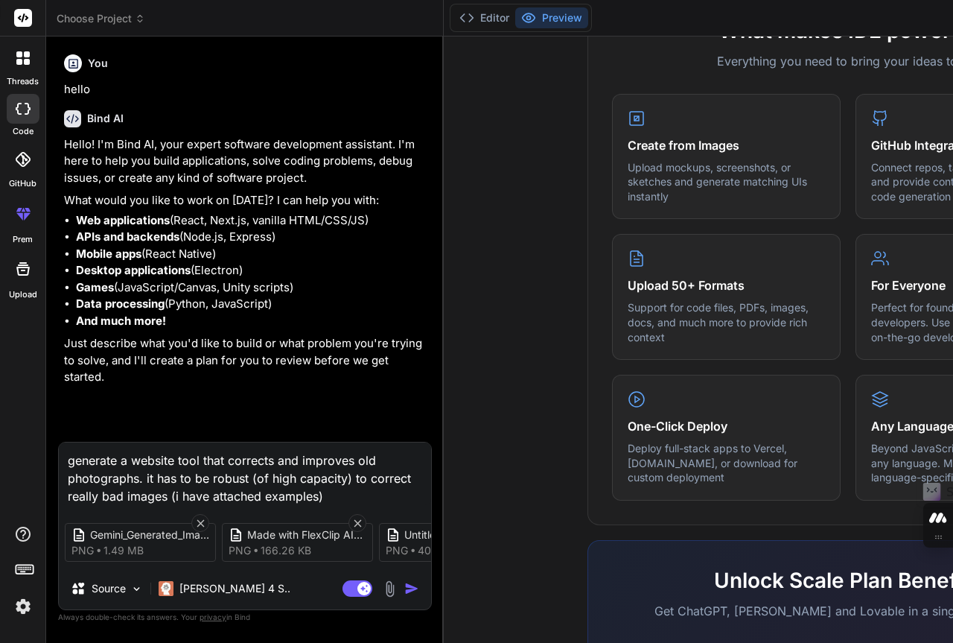
click at [387, 596] on img at bounding box center [389, 588] width 17 height 17
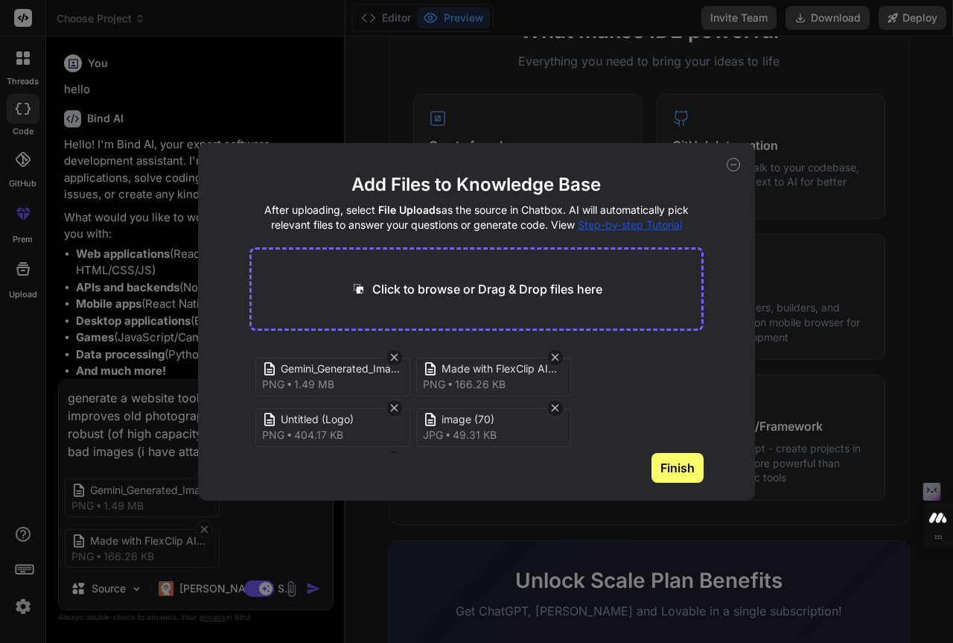
click at [448, 293] on p "Click to browse or Drag & Drop files here" at bounding box center [487, 289] width 230 height 18
click at [465, 293] on p "Click to browse or Drag & Drop files here" at bounding box center [487, 289] width 230 height 18
click at [670, 469] on button "Finish" at bounding box center [678, 468] width 52 height 30
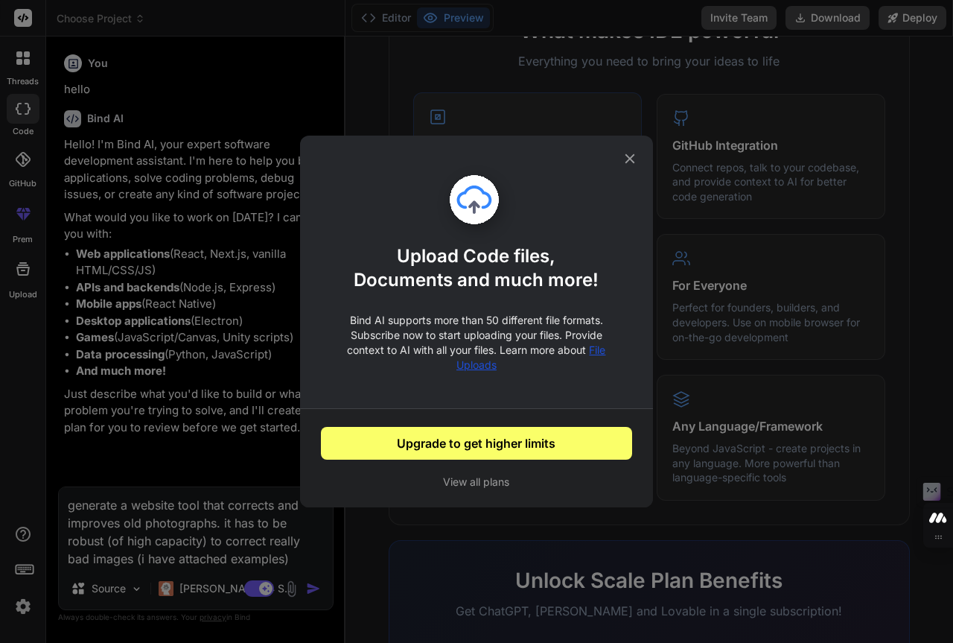
click at [632, 157] on icon at bounding box center [631, 159] width 10 height 10
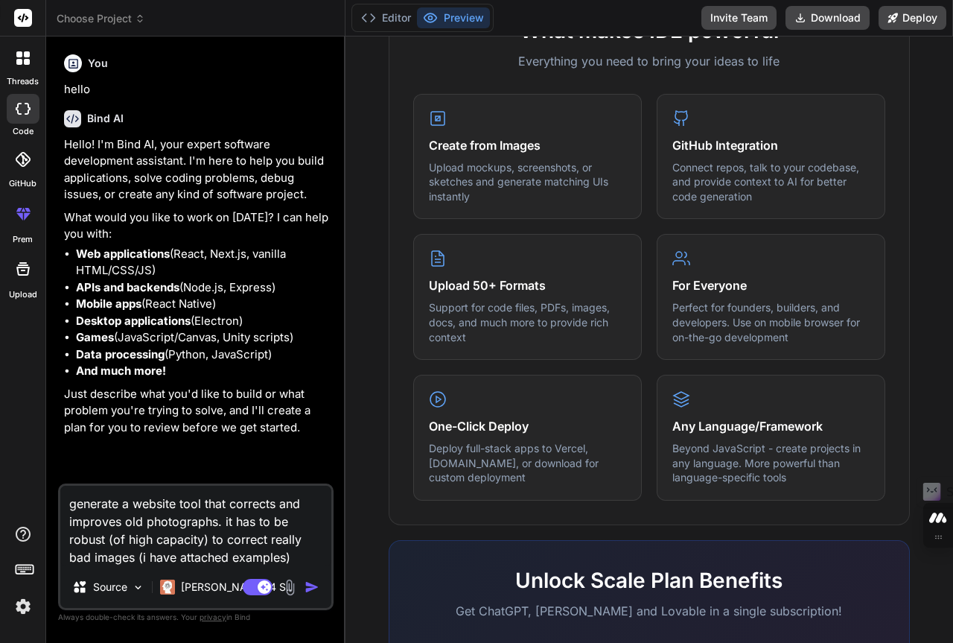
click at [293, 591] on img at bounding box center [290, 587] width 17 height 17
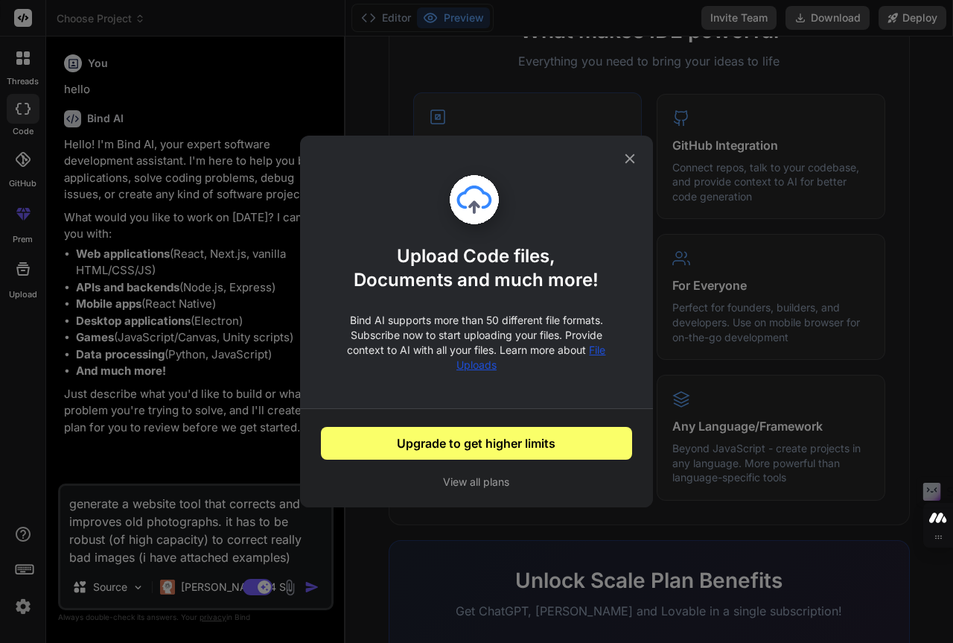
click at [634, 159] on icon at bounding box center [630, 158] width 16 height 16
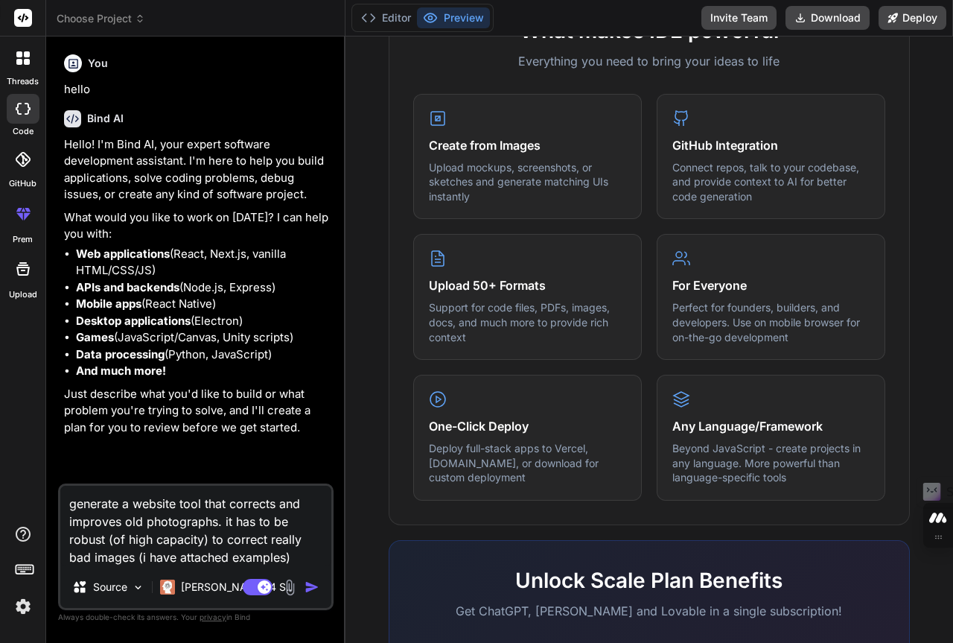
click at [306, 588] on img "button" at bounding box center [312, 587] width 15 height 15
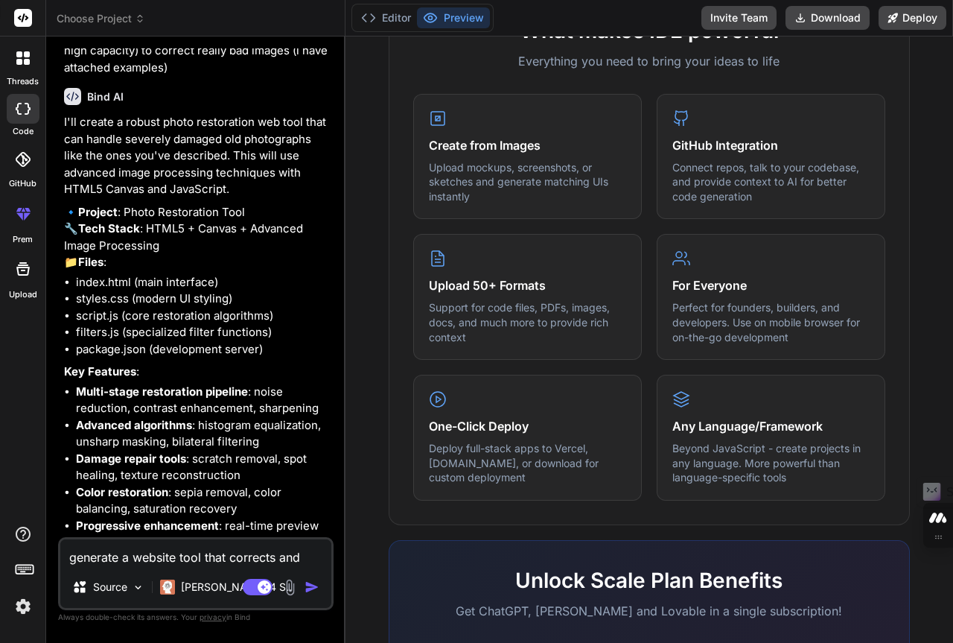
scroll to position [569, 0]
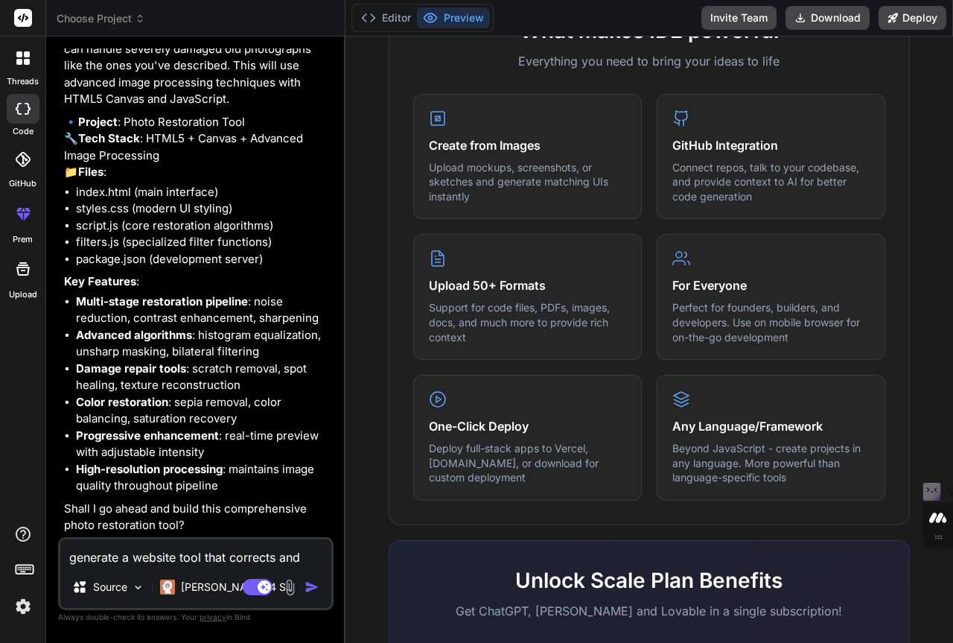
click at [141, 561] on textarea "generate a website tool that corrects and improves old photographs. it has to b…" at bounding box center [195, 552] width 271 height 27
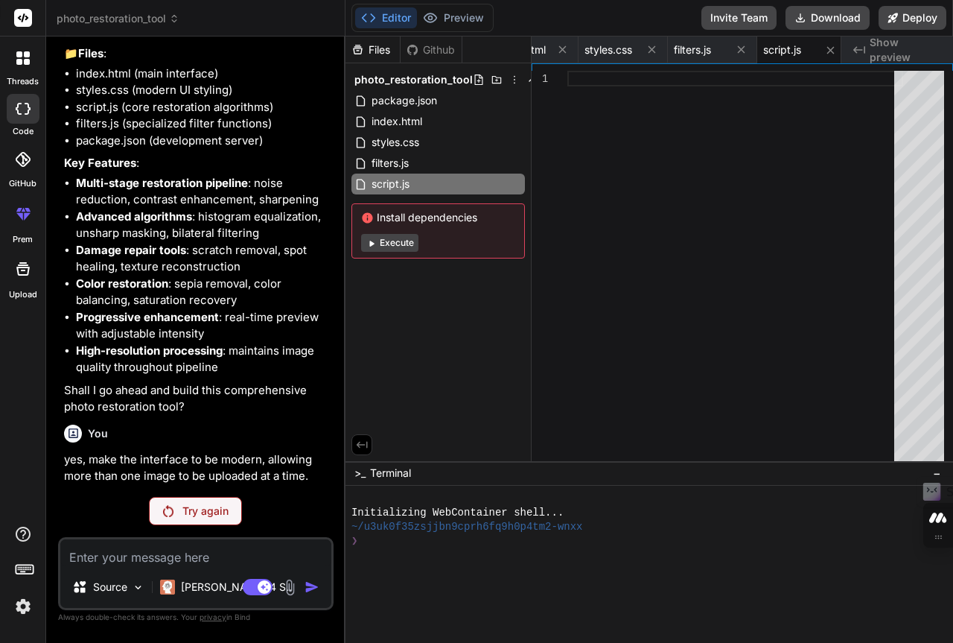
scroll to position [688, 0]
click at [232, 508] on div "Try again" at bounding box center [195, 511] width 93 height 28
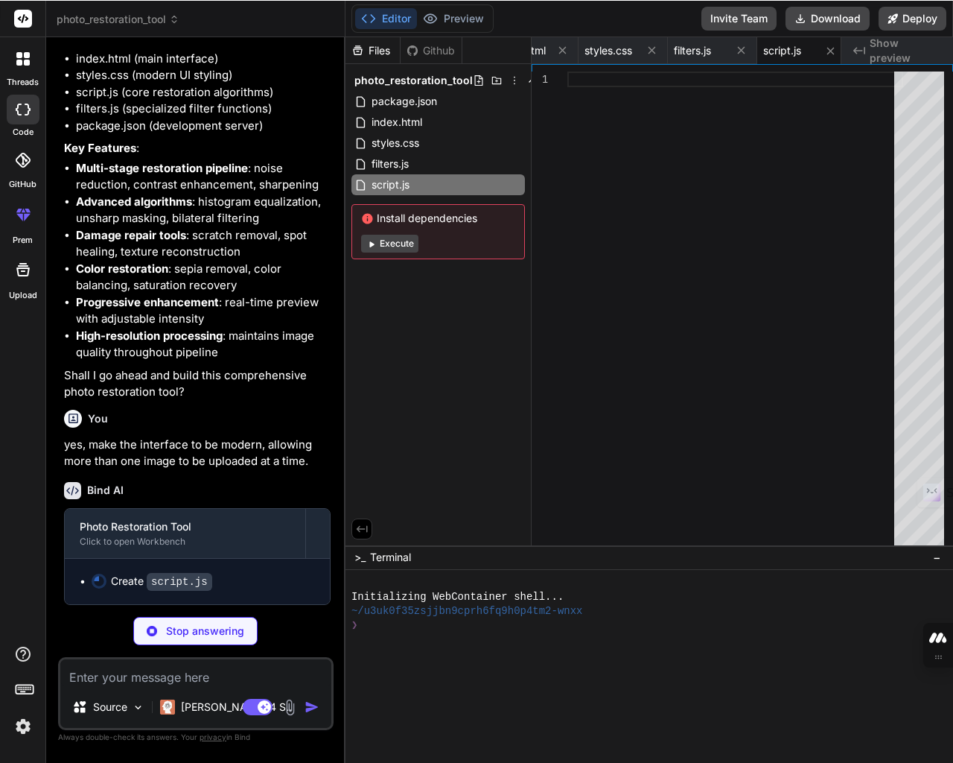
scroll to position [1556, 0]
click at [568, 109] on div at bounding box center [736, 311] width 336 height 481
drag, startPoint x: 717, startPoint y: 346, endPoint x: 718, endPoint y: 339, distance: 7.6
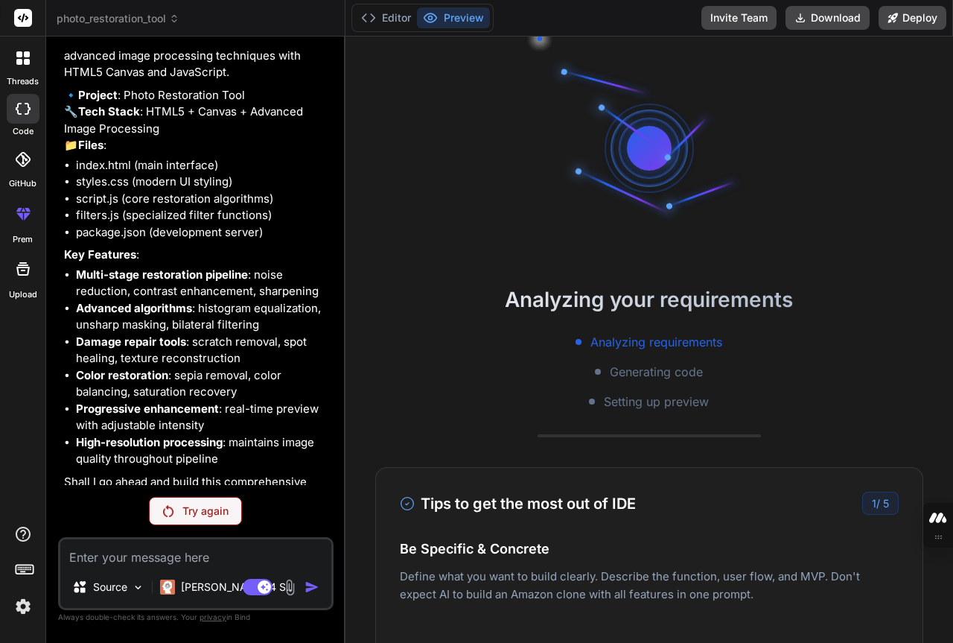
scroll to position [1675, 0]
